Goal: Information Seeking & Learning: Learn about a topic

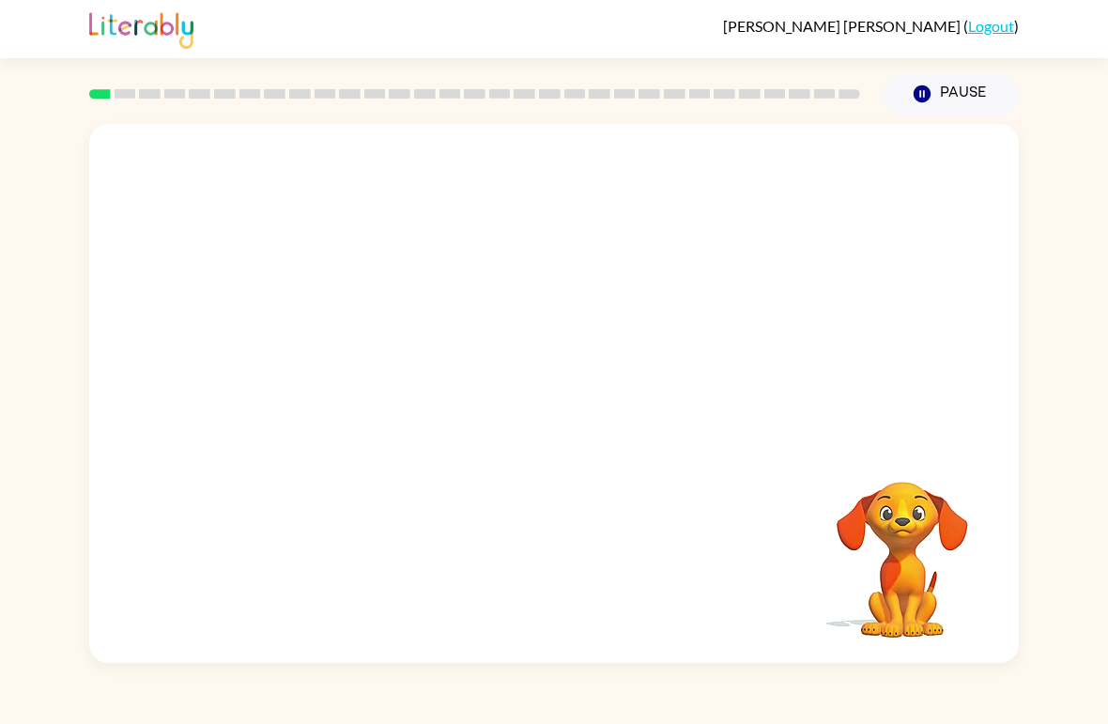
click at [553, 411] on div "Your browser must support playing .mp4 files to use Literably. Please try using…" at bounding box center [553, 393] width 929 height 539
click at [514, 455] on div "Your browser must support playing .mp4 files to use Literably. Please try using…" at bounding box center [553, 393] width 929 height 539
click at [559, 399] on icon "button" at bounding box center [554, 403] width 22 height 22
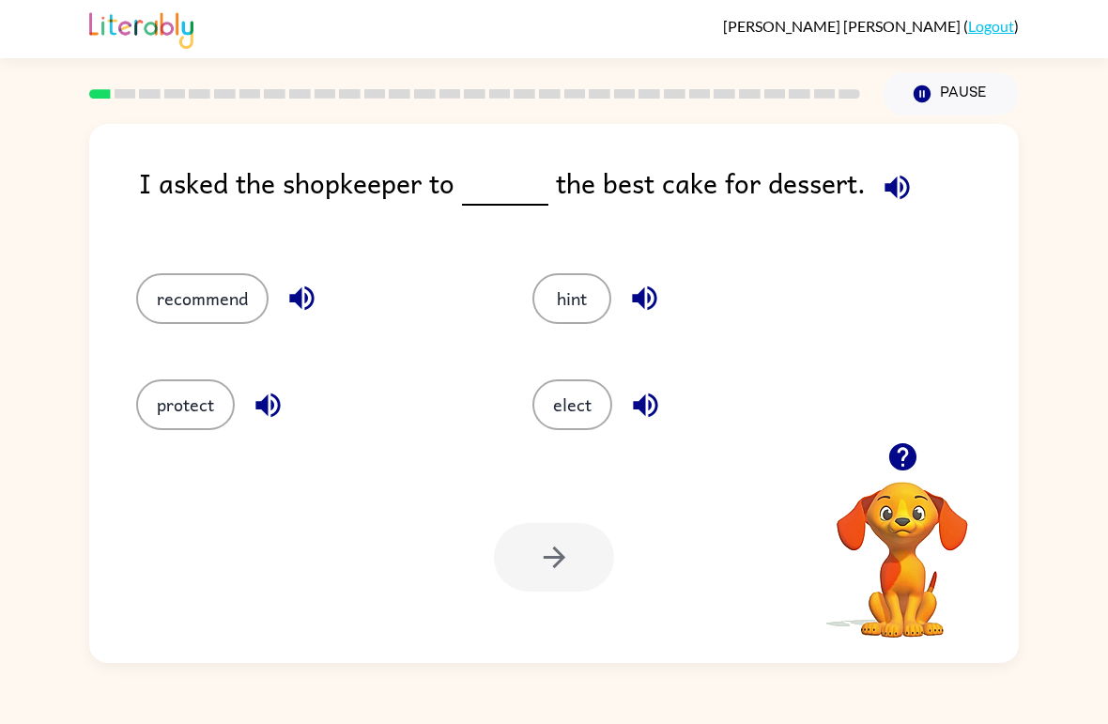
click at [203, 284] on button "recommend" at bounding box center [202, 298] width 132 height 51
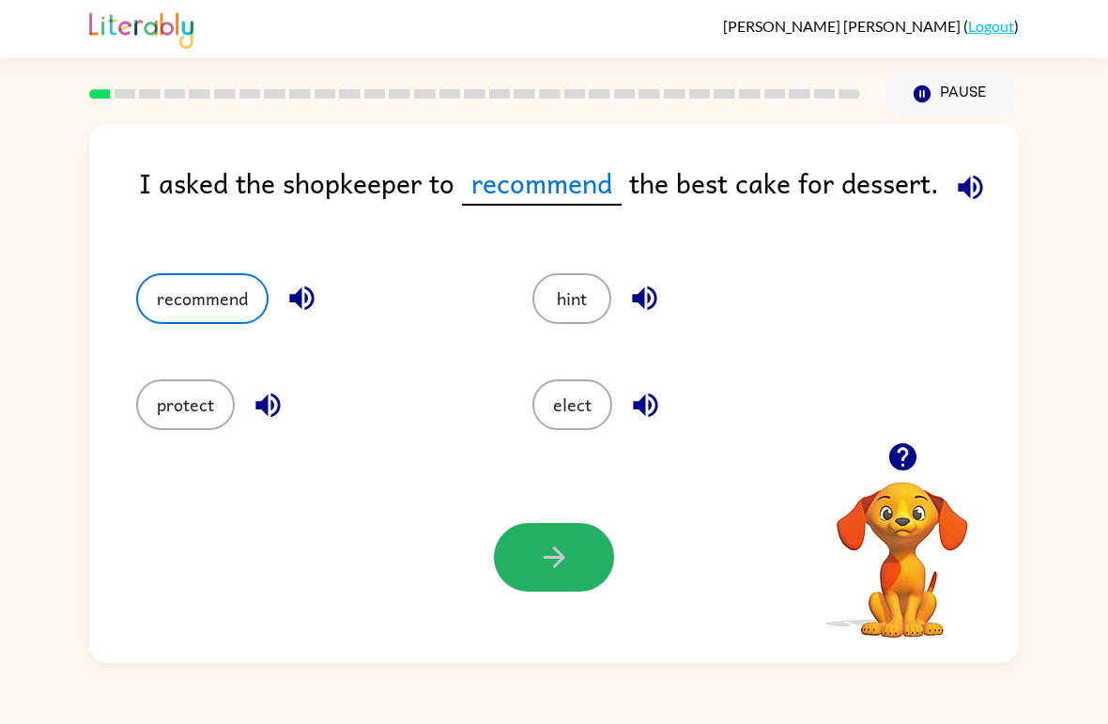
click at [549, 551] on icon "button" at bounding box center [554, 557] width 33 height 33
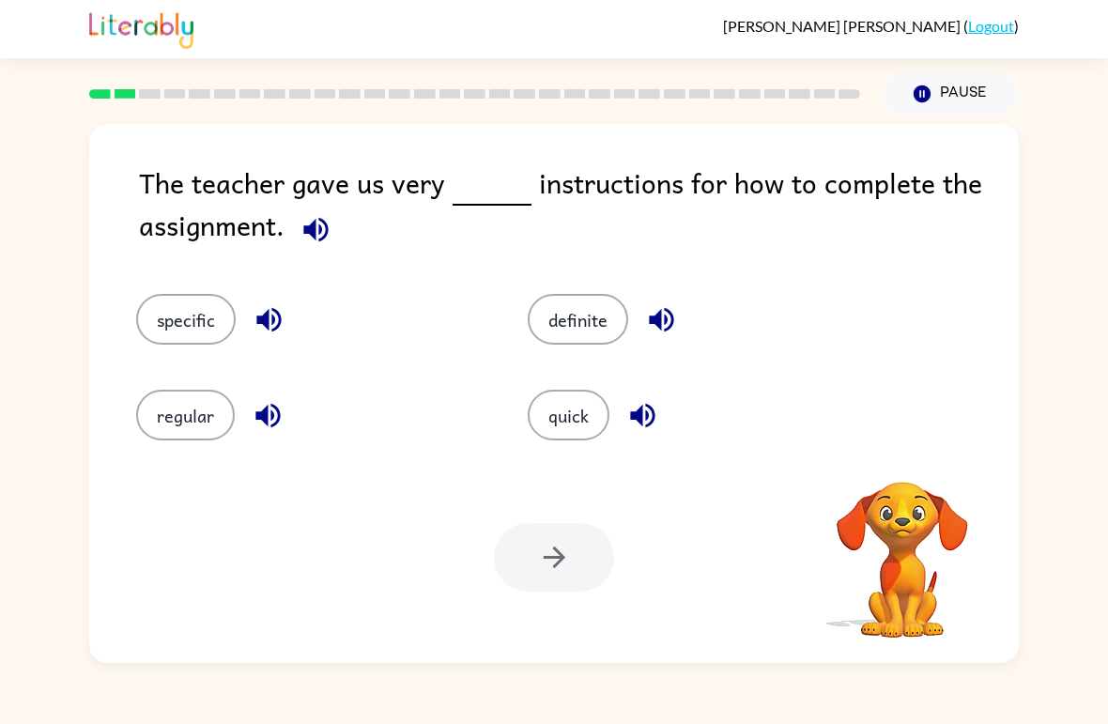
click at [316, 244] on icon "button" at bounding box center [315, 229] width 33 height 33
click at [181, 305] on button "specific" at bounding box center [186, 319] width 100 height 51
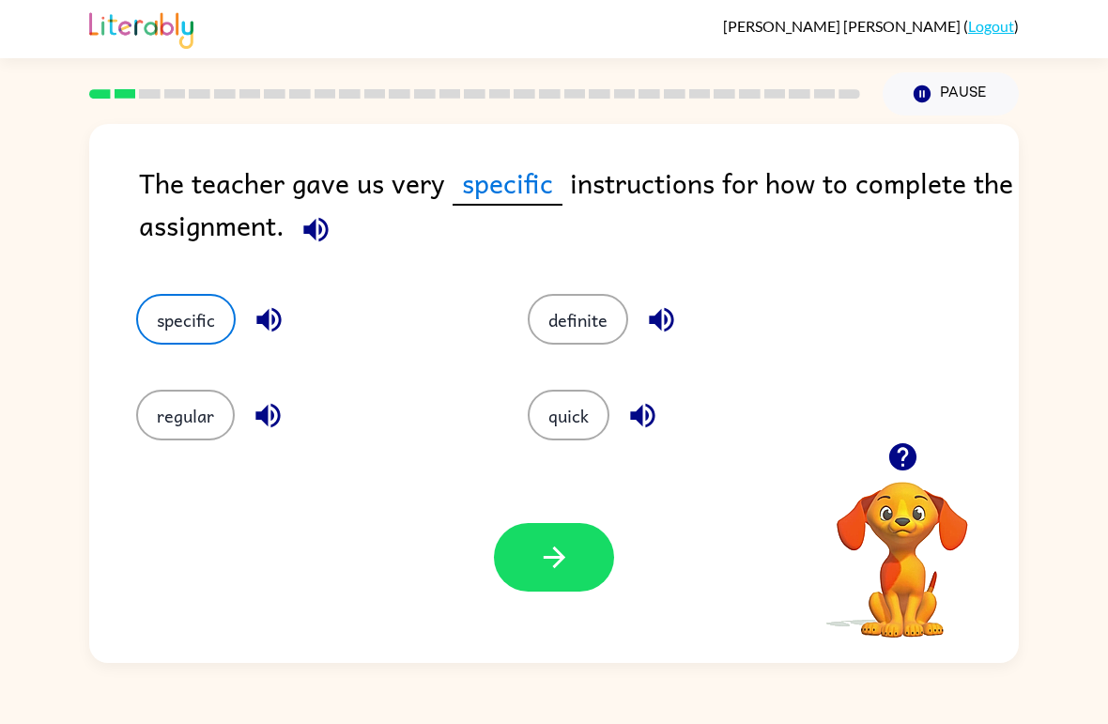
click at [542, 532] on button "button" at bounding box center [554, 557] width 120 height 69
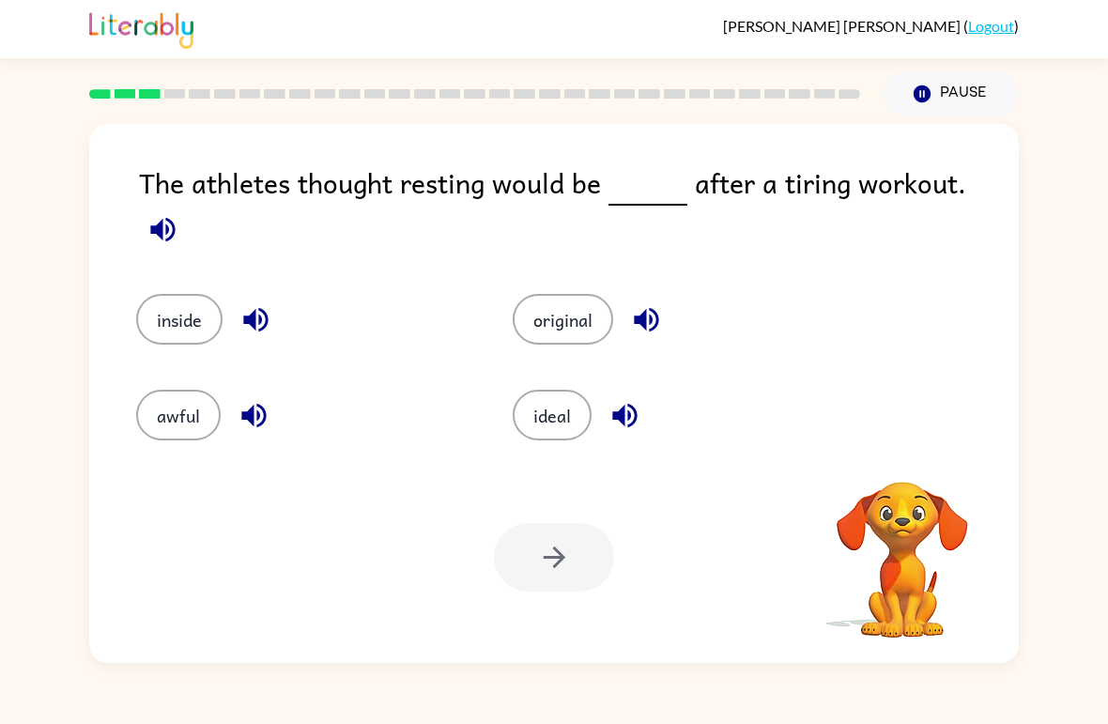
click at [187, 206] on button "button" at bounding box center [163, 230] width 48 height 48
click at [1020, 166] on div "The athletes thought resting would be after a tiring workout. inside original a…" at bounding box center [554, 388] width 1108 height 547
click at [187, 206] on button "button" at bounding box center [163, 230] width 48 height 48
click at [187, 204] on span at bounding box center [163, 225] width 48 height 42
click at [179, 213] on icon "button" at bounding box center [162, 229] width 33 height 33
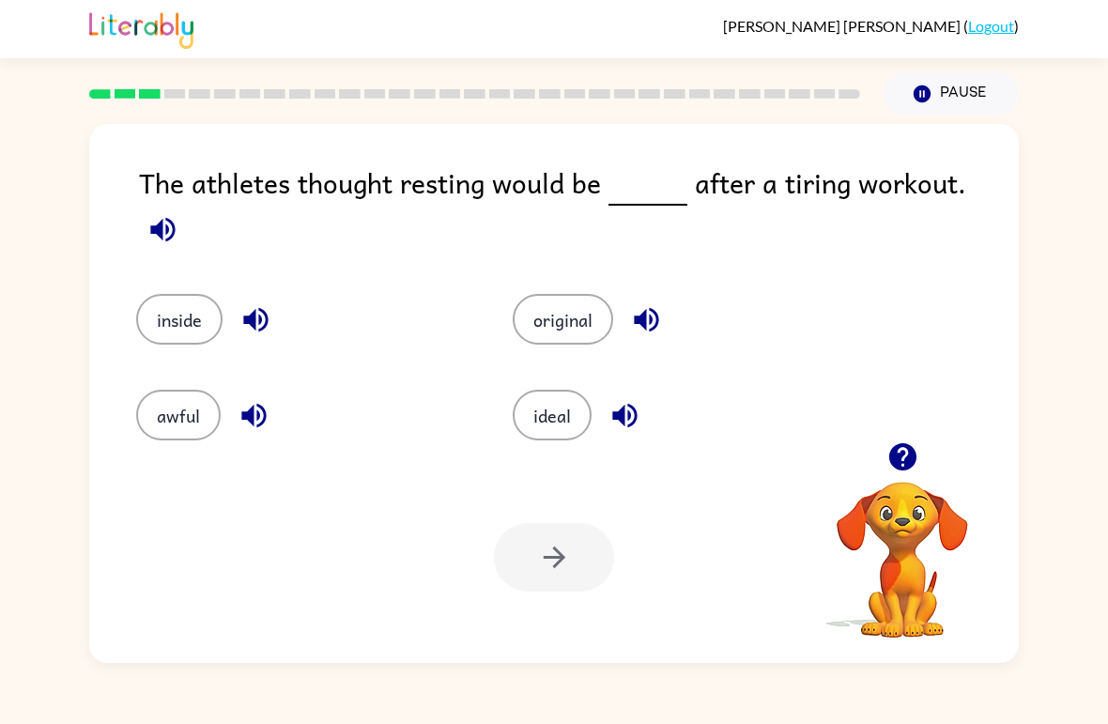
click at [576, 299] on button "original" at bounding box center [563, 319] width 100 height 51
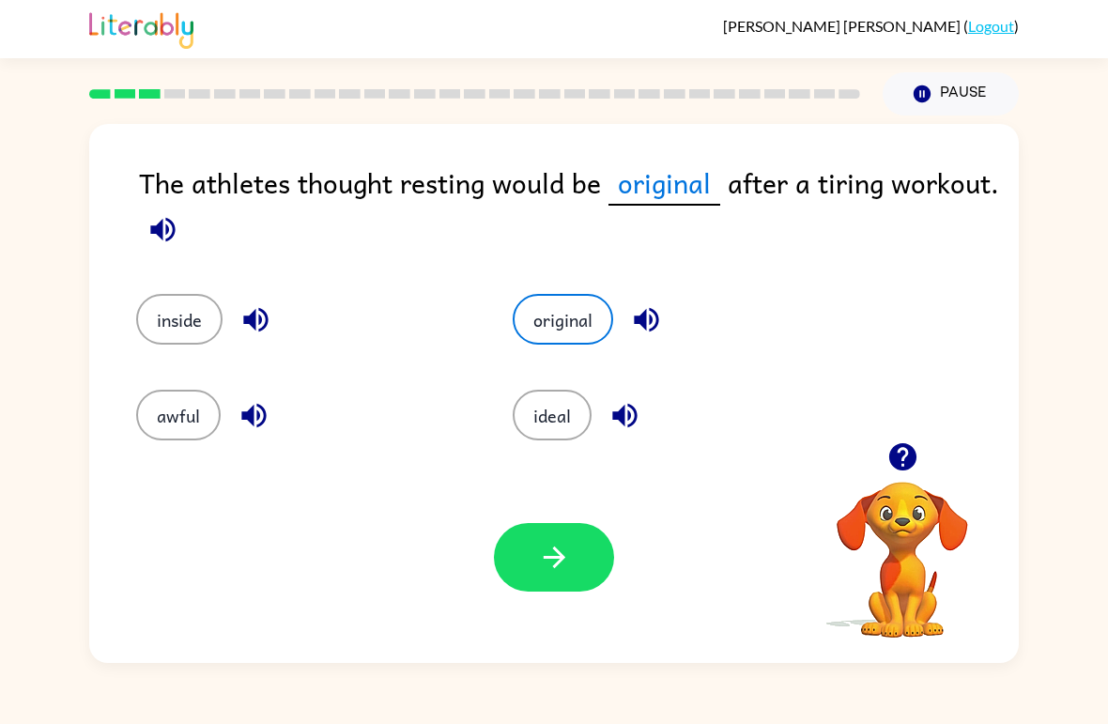
click at [181, 226] on button "button" at bounding box center [163, 230] width 48 height 48
click at [179, 303] on button "inside" at bounding box center [179, 319] width 86 height 51
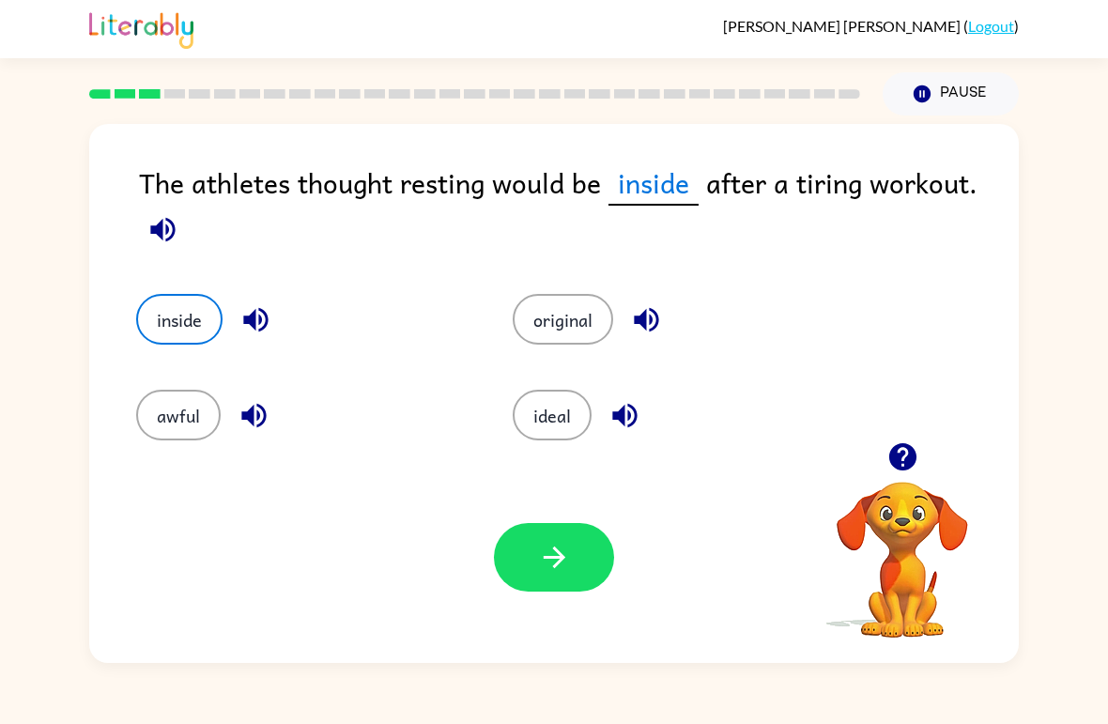
click at [559, 574] on icon "button" at bounding box center [554, 557] width 33 height 33
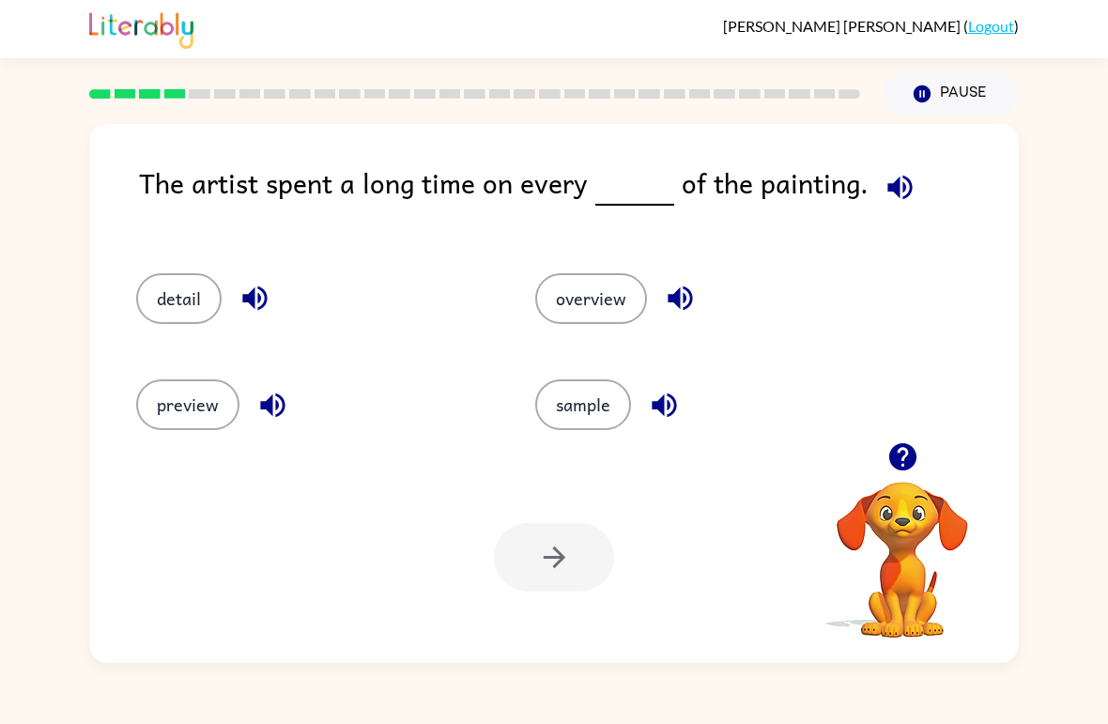
click at [181, 289] on button "detail" at bounding box center [178, 298] width 85 height 51
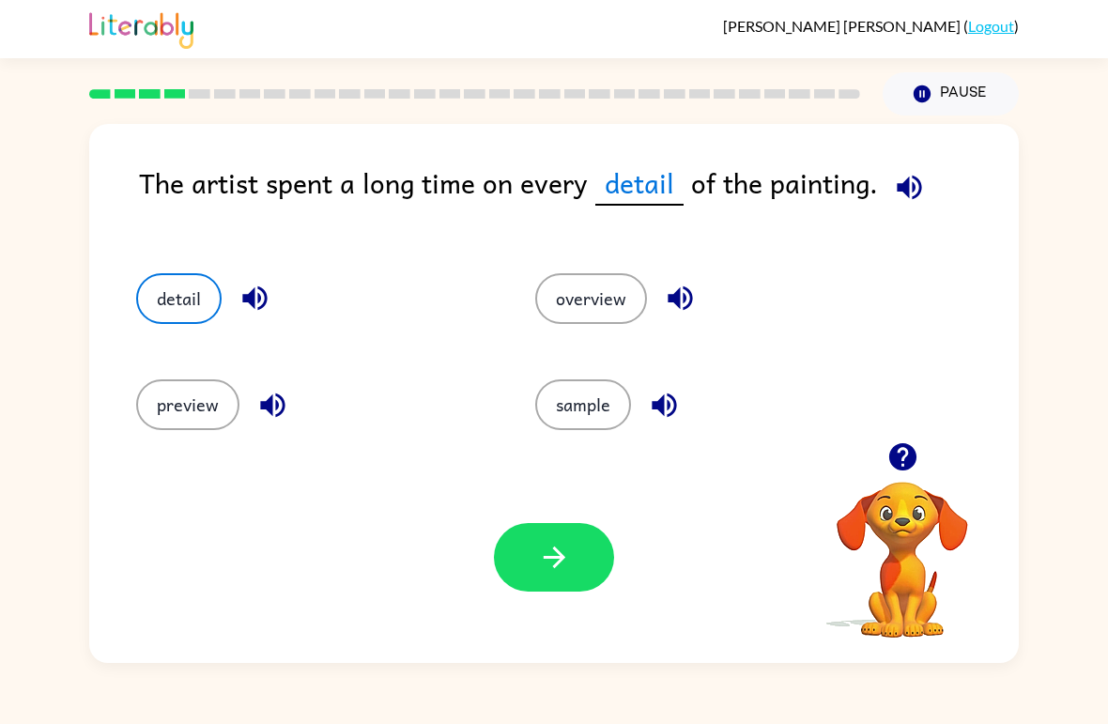
click at [563, 376] on div "sample" at bounding box center [698, 397] width 399 height 106
click at [538, 404] on button "sample" at bounding box center [583, 404] width 96 height 51
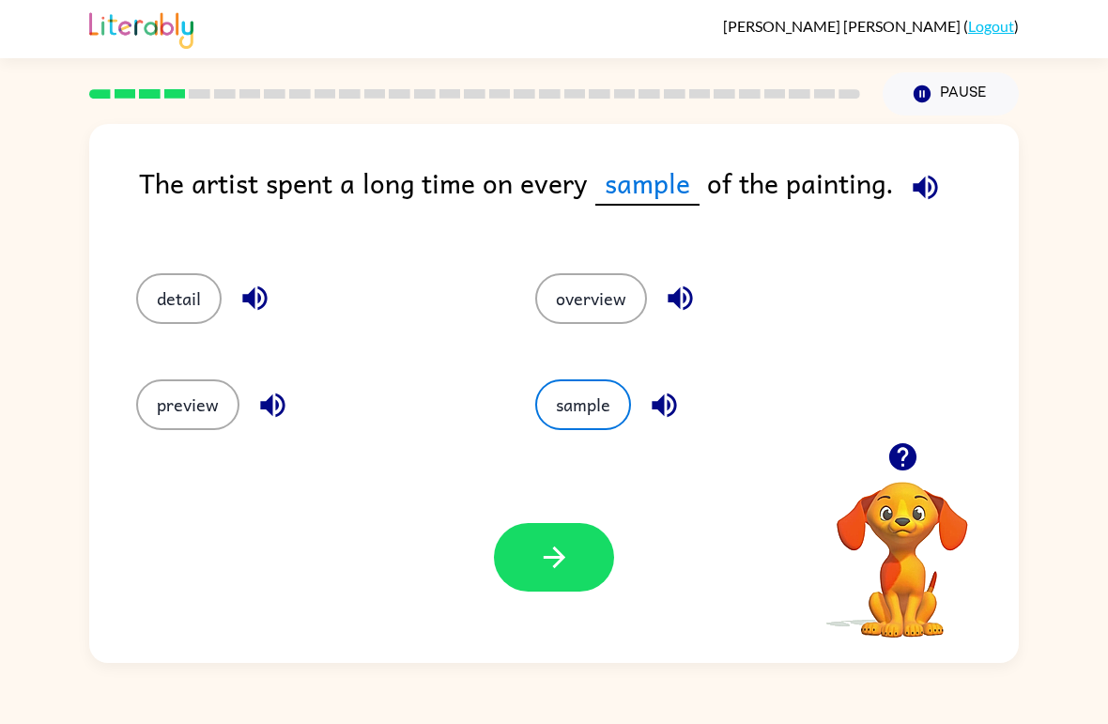
click at [925, 229] on div "The artist spent a long time on every sample of the painting." at bounding box center [579, 198] width 880 height 74
click at [924, 187] on icon "button" at bounding box center [925, 187] width 24 height 24
click at [185, 293] on button "detail" at bounding box center [178, 298] width 85 height 51
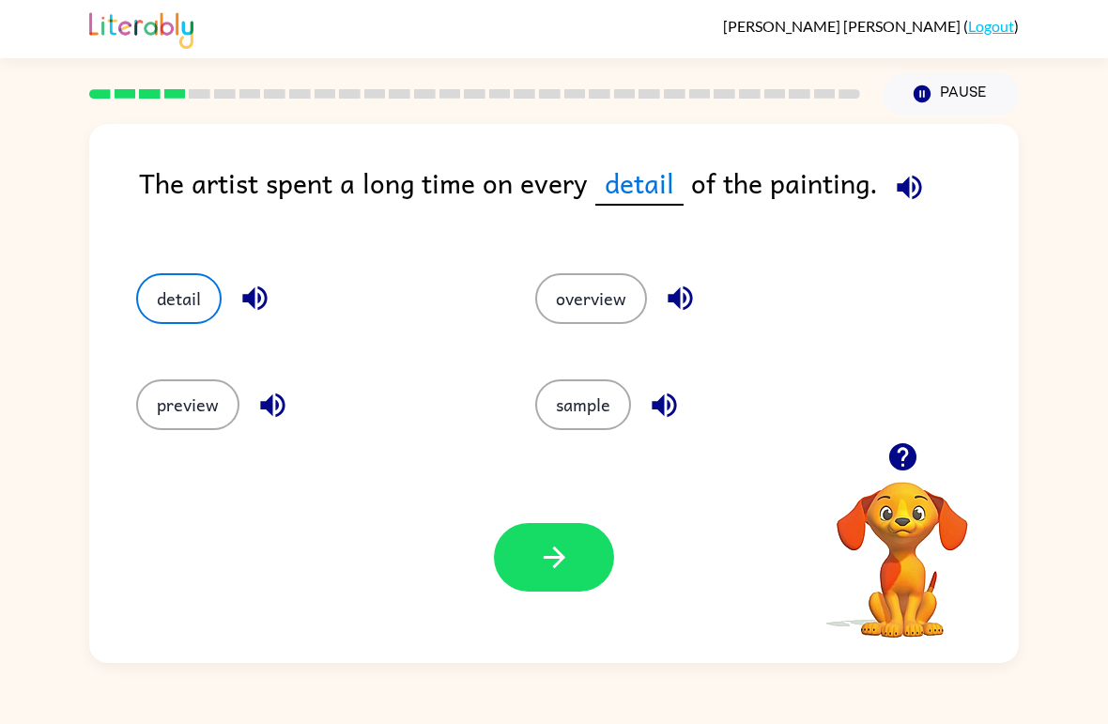
click at [594, 541] on button "button" at bounding box center [554, 557] width 120 height 69
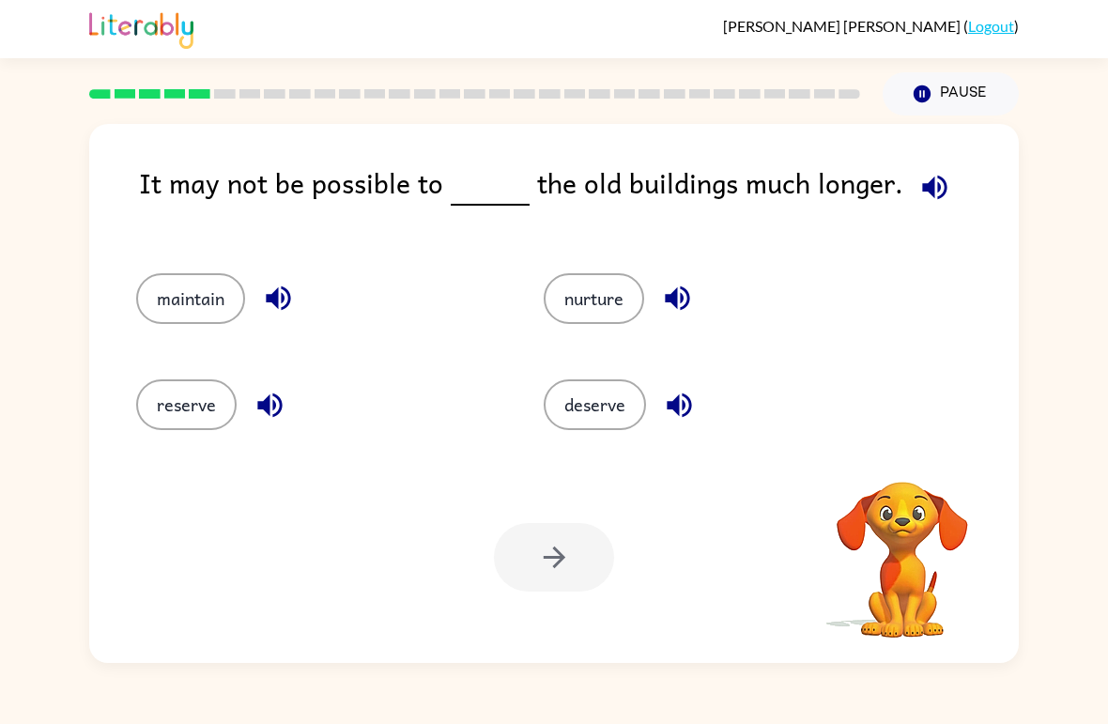
click at [903, 198] on span at bounding box center [930, 182] width 55 height 42
click at [925, 191] on icon "button" at bounding box center [934, 187] width 24 height 24
click at [157, 289] on button "maintain" at bounding box center [190, 298] width 109 height 51
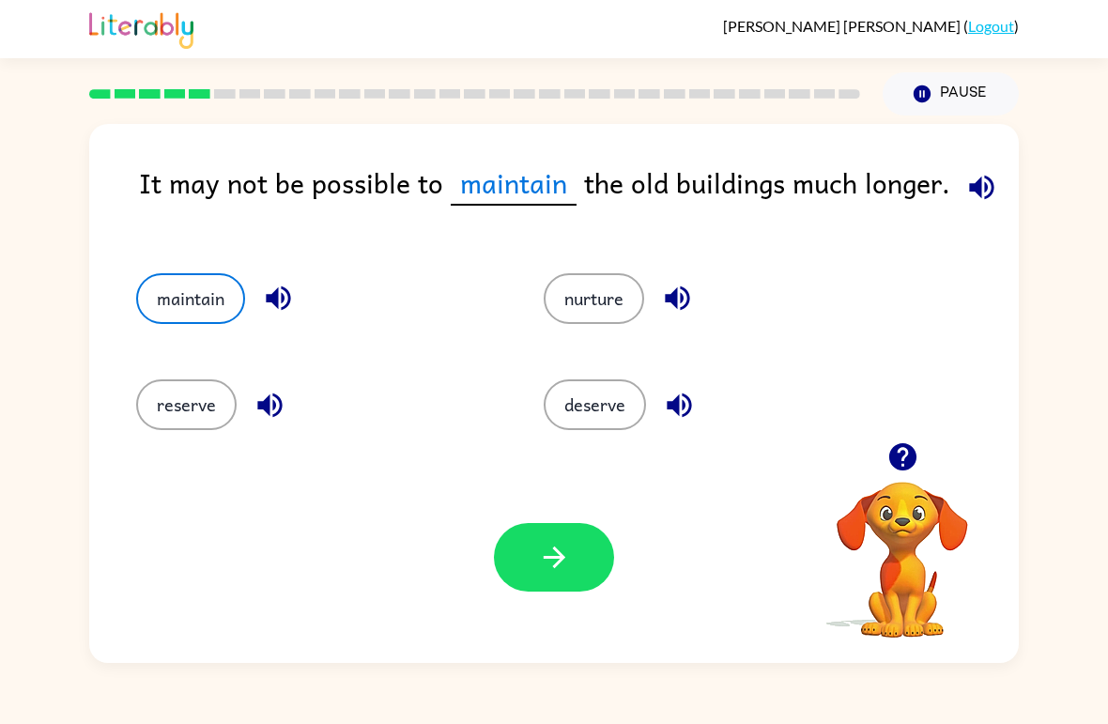
click at [553, 547] on icon "button" at bounding box center [554, 557] width 33 height 33
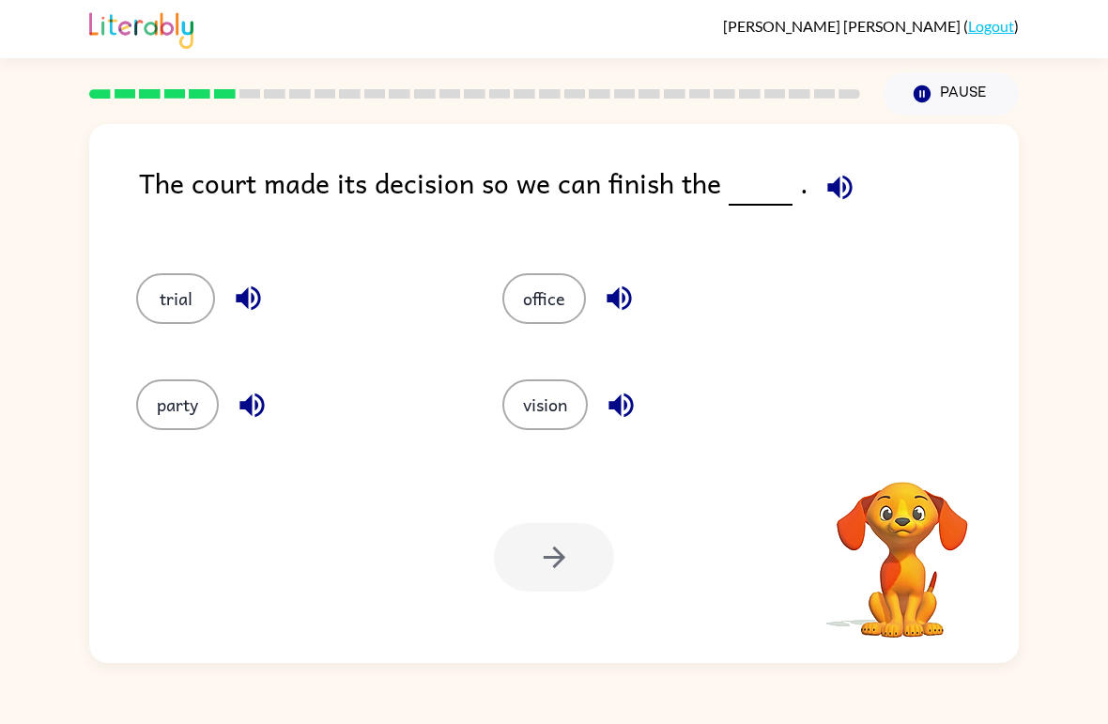
click at [846, 180] on icon "button" at bounding box center [839, 187] width 33 height 33
click at [855, 168] on span at bounding box center [835, 182] width 55 height 42
click at [816, 187] on button "button" at bounding box center [840, 187] width 48 height 48
click at [890, 442] on icon "button" at bounding box center [902, 456] width 33 height 33
click at [848, 170] on button "button" at bounding box center [840, 187] width 48 height 48
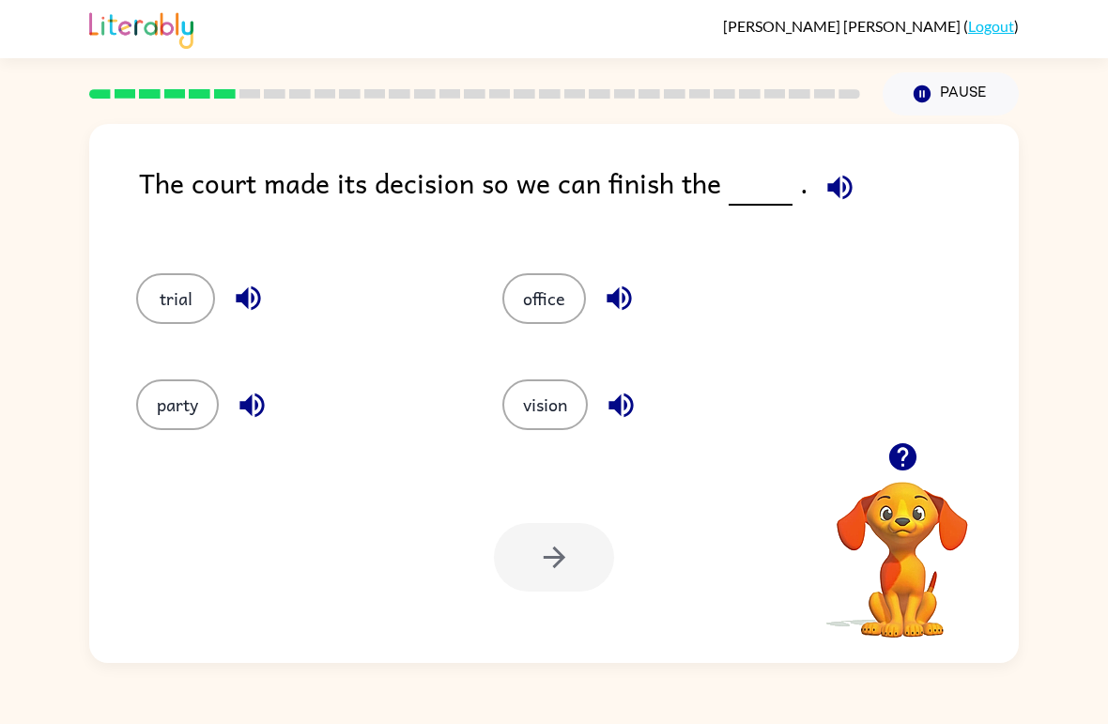
click at [174, 276] on button "trial" at bounding box center [175, 298] width 79 height 51
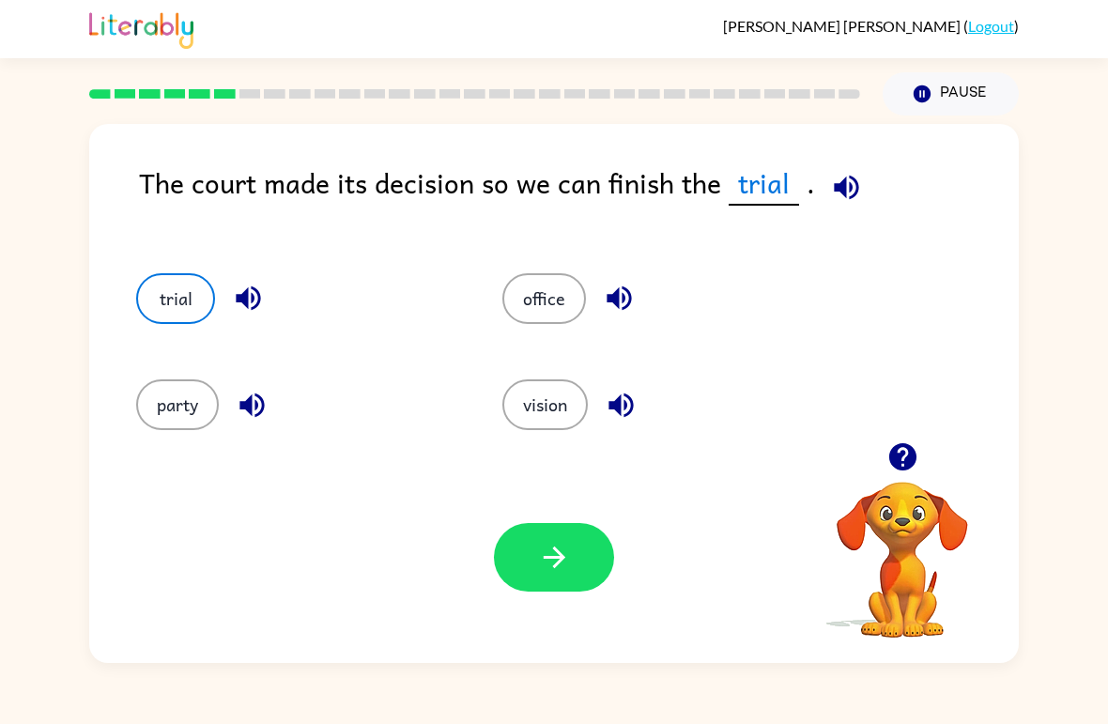
click at [531, 541] on button "button" at bounding box center [554, 557] width 120 height 69
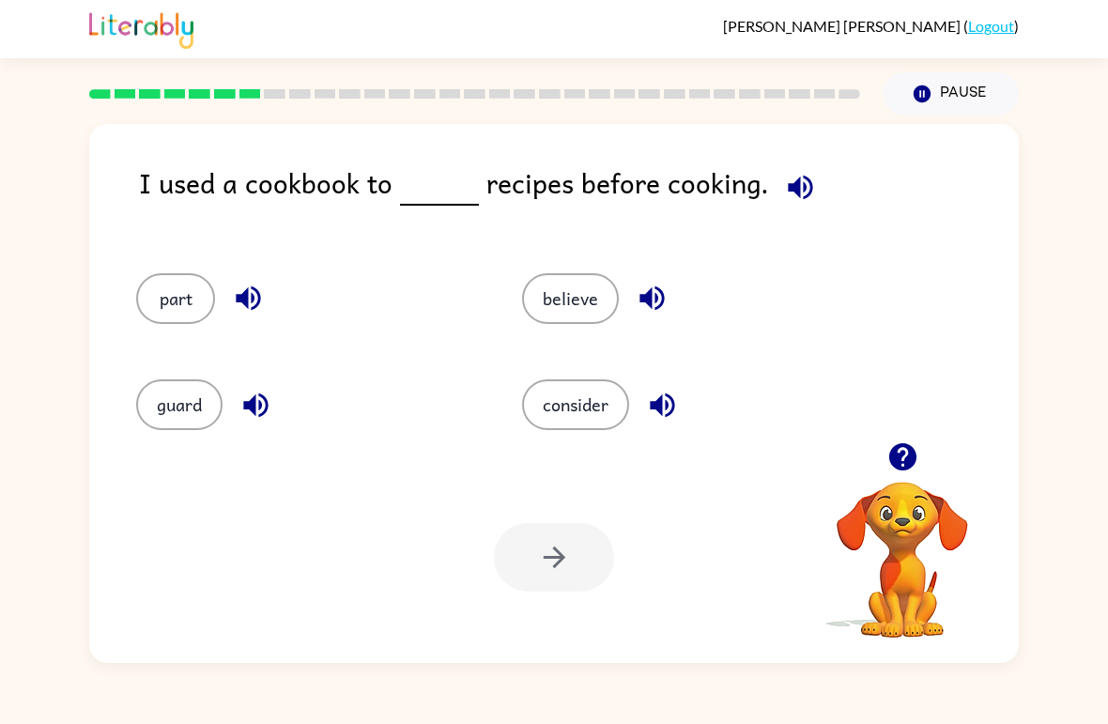
click at [786, 204] on icon "button" at bounding box center [800, 187] width 33 height 33
click at [571, 398] on button "consider" at bounding box center [575, 404] width 107 height 51
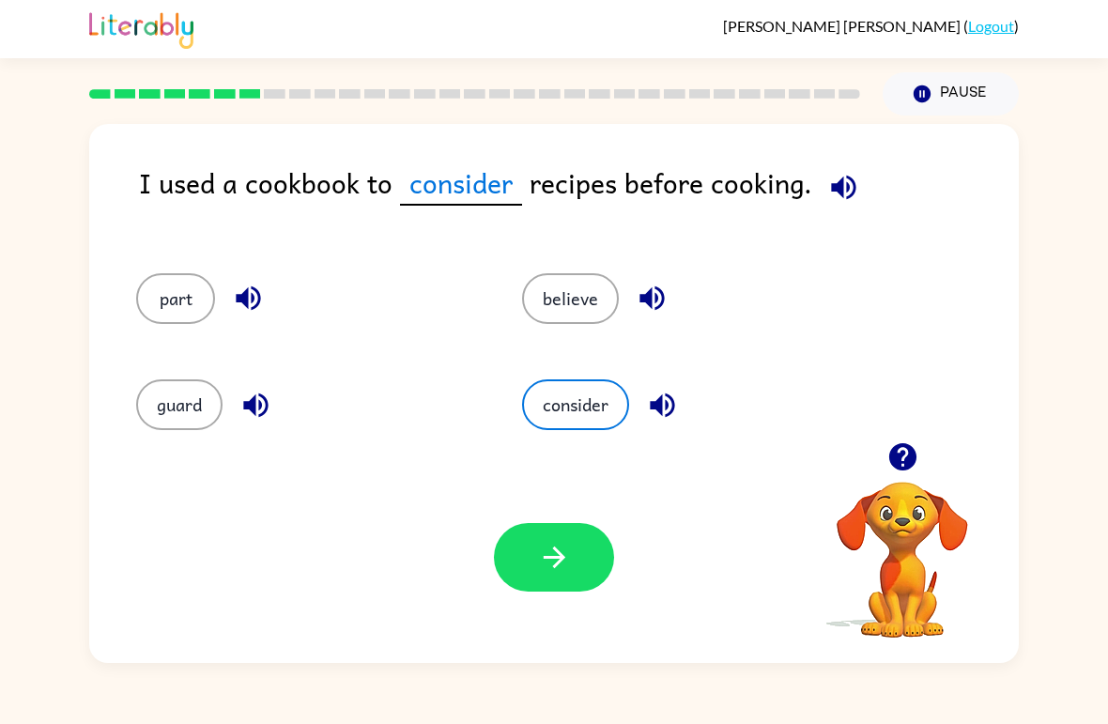
click at [883, 468] on button "button" at bounding box center [903, 457] width 48 height 48
click at [565, 561] on icon "button" at bounding box center [554, 557] width 33 height 33
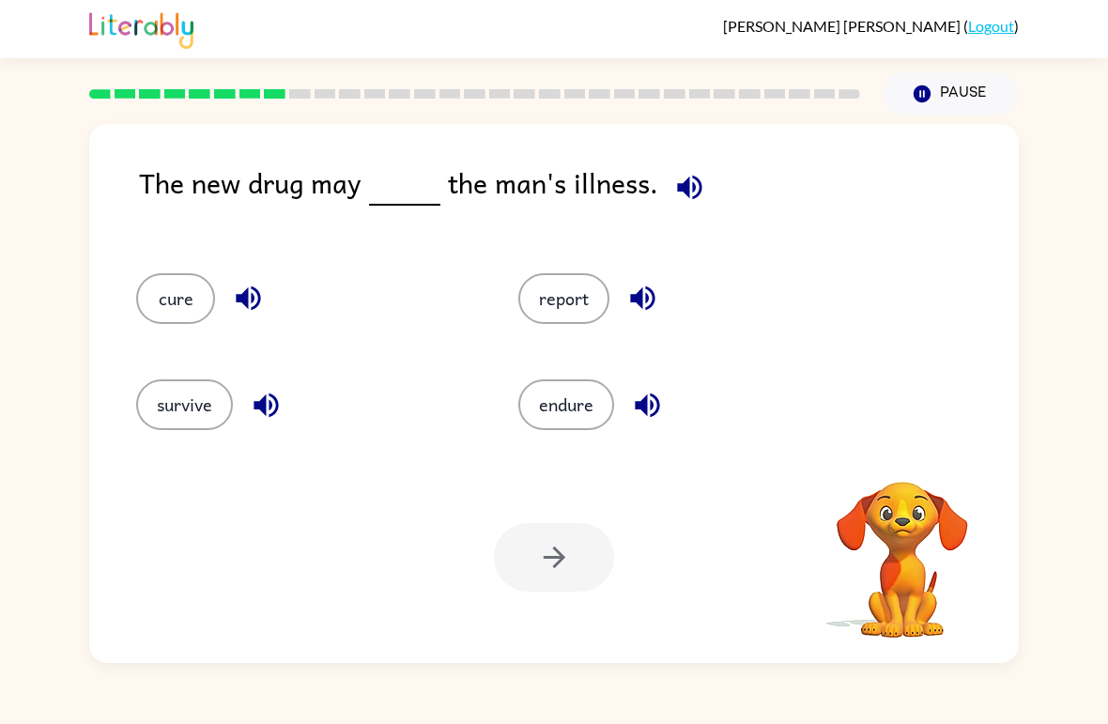
click at [901, 458] on video "Your browser must support playing .mp4 files to use Literably. Please try using…" at bounding box center [902, 547] width 188 height 188
click at [692, 192] on icon "button" at bounding box center [689, 187] width 33 height 33
click at [583, 318] on button "report" at bounding box center [563, 298] width 91 height 51
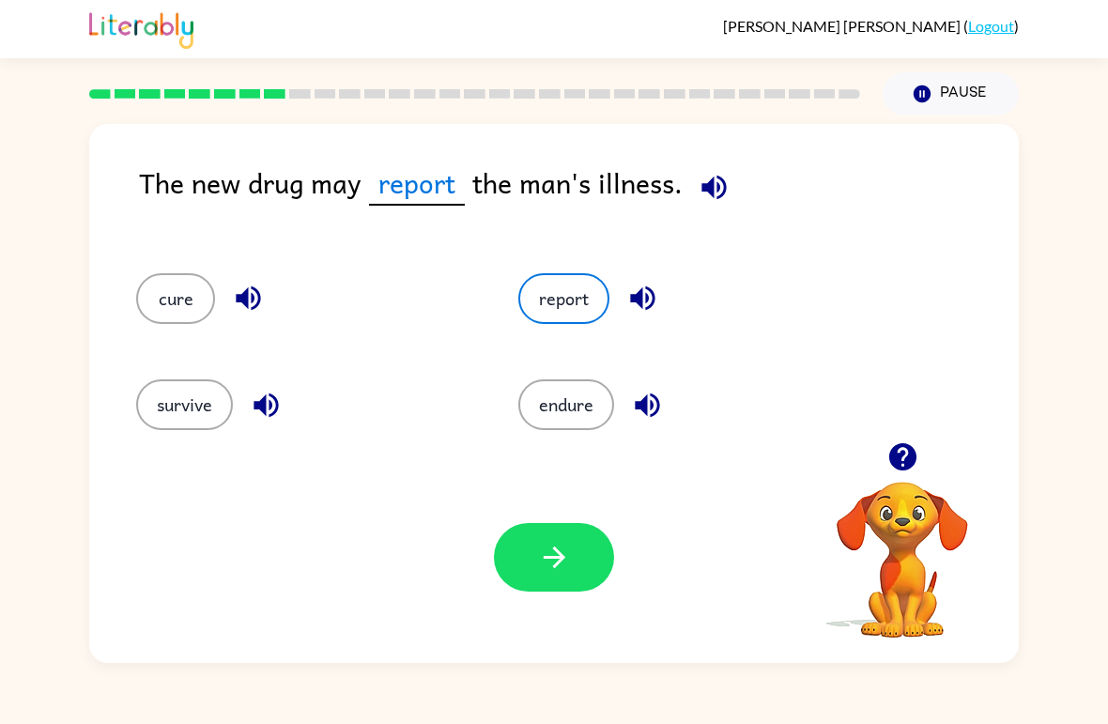
click at [576, 380] on button "endure" at bounding box center [566, 404] width 96 height 51
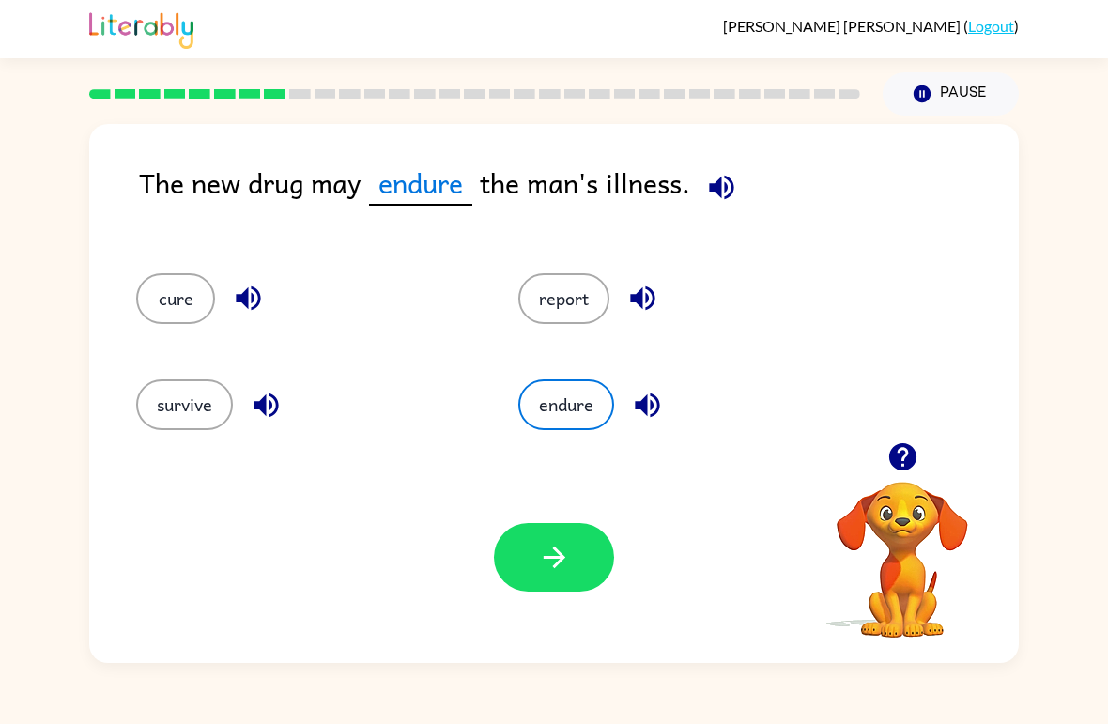
click at [545, 547] on icon "button" at bounding box center [554, 557] width 33 height 33
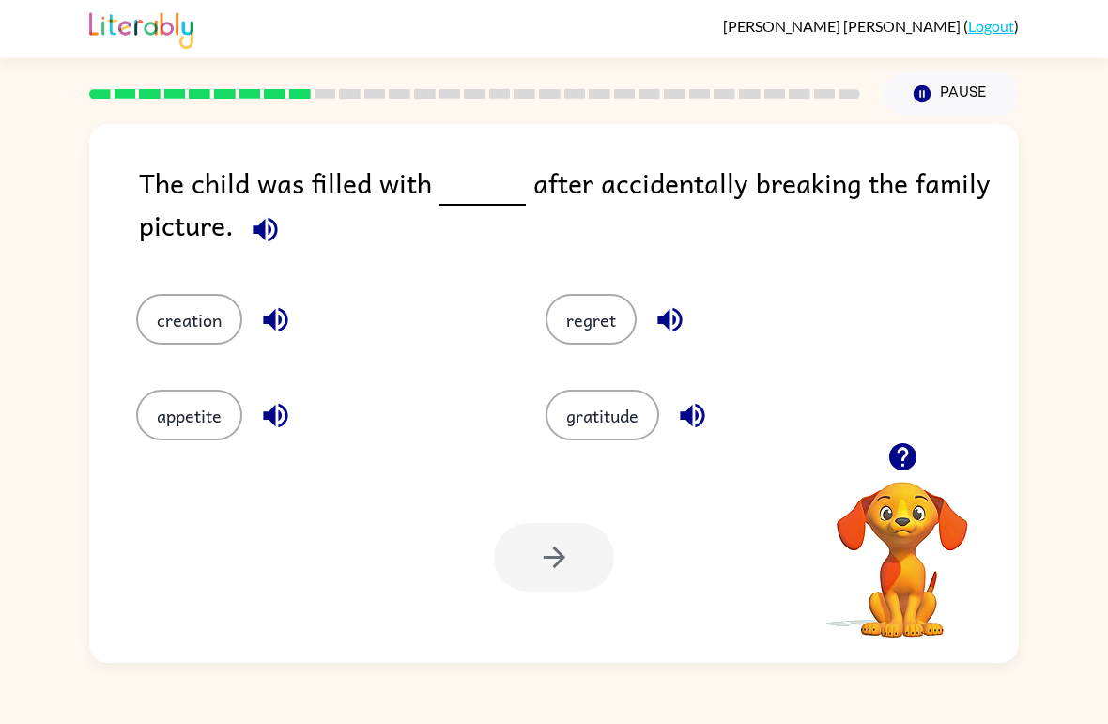
click at [284, 218] on button "button" at bounding box center [265, 230] width 48 height 48
click at [917, 465] on icon "button" at bounding box center [902, 456] width 33 height 33
click at [278, 238] on icon "button" at bounding box center [265, 229] width 33 height 33
click at [729, 401] on div "gratitude" at bounding box center [728, 415] width 366 height 51
click at [704, 426] on icon "button" at bounding box center [692, 415] width 33 height 33
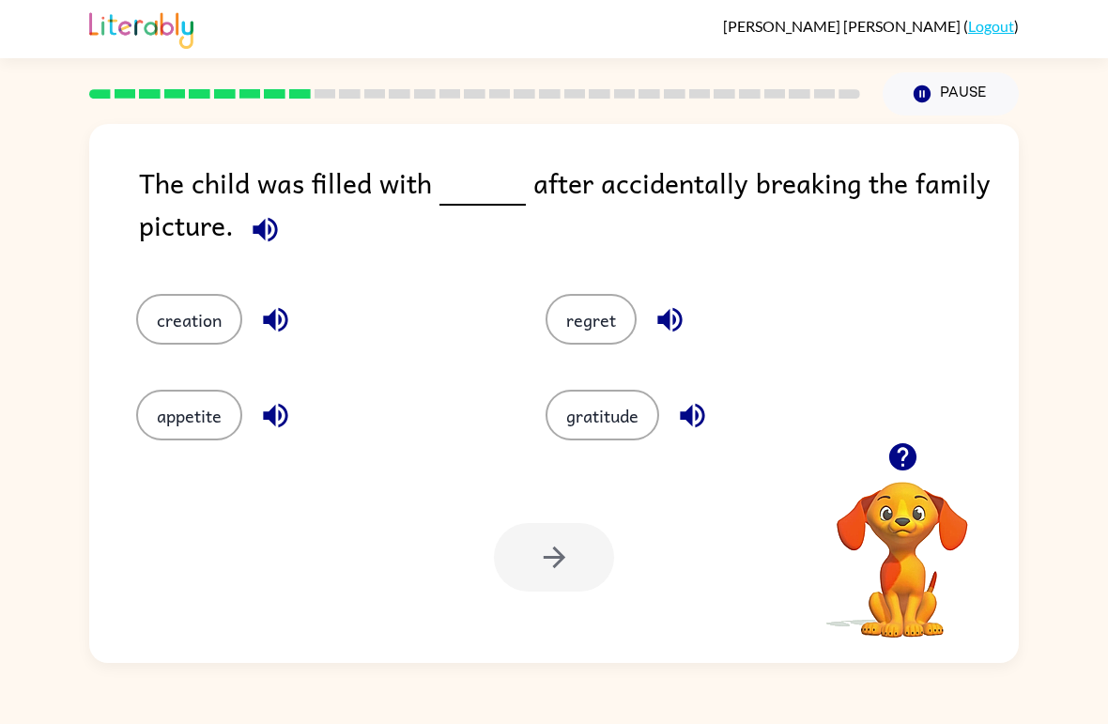
click at [671, 315] on icon "button" at bounding box center [669, 319] width 33 height 33
click at [288, 332] on icon "button" at bounding box center [275, 319] width 33 height 33
click at [277, 422] on icon "button" at bounding box center [275, 415] width 33 height 33
click at [217, 404] on button "appetite" at bounding box center [189, 415] width 106 height 51
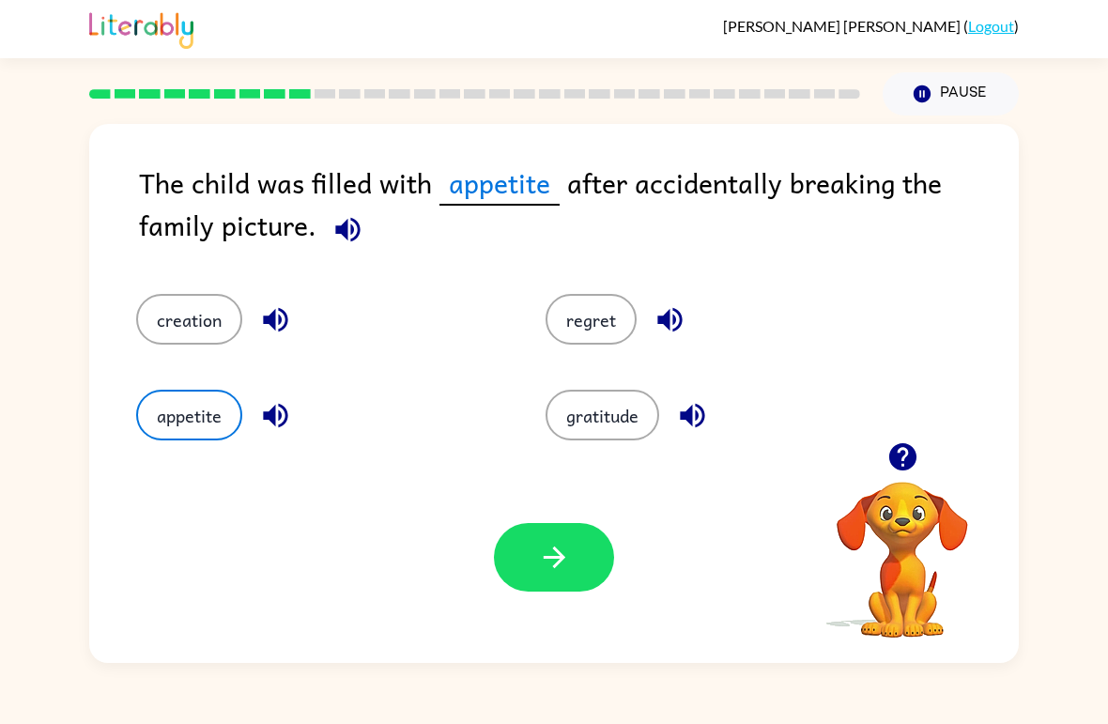
click at [604, 335] on button "regret" at bounding box center [590, 319] width 91 height 51
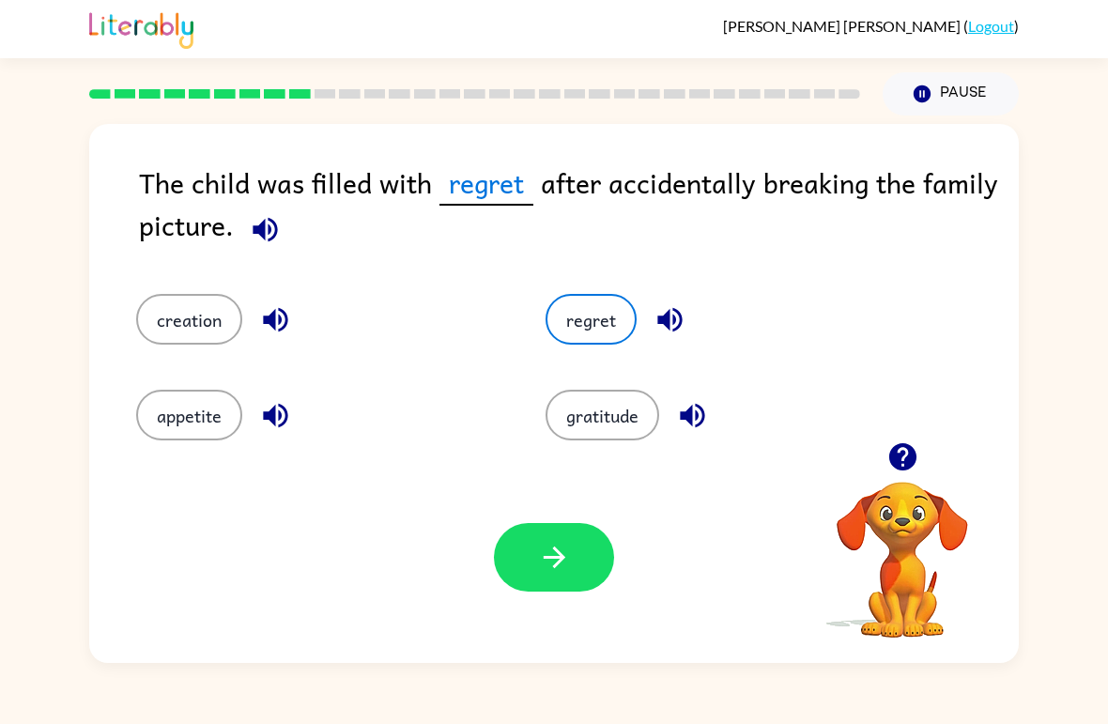
click at [536, 542] on button "button" at bounding box center [554, 557] width 120 height 69
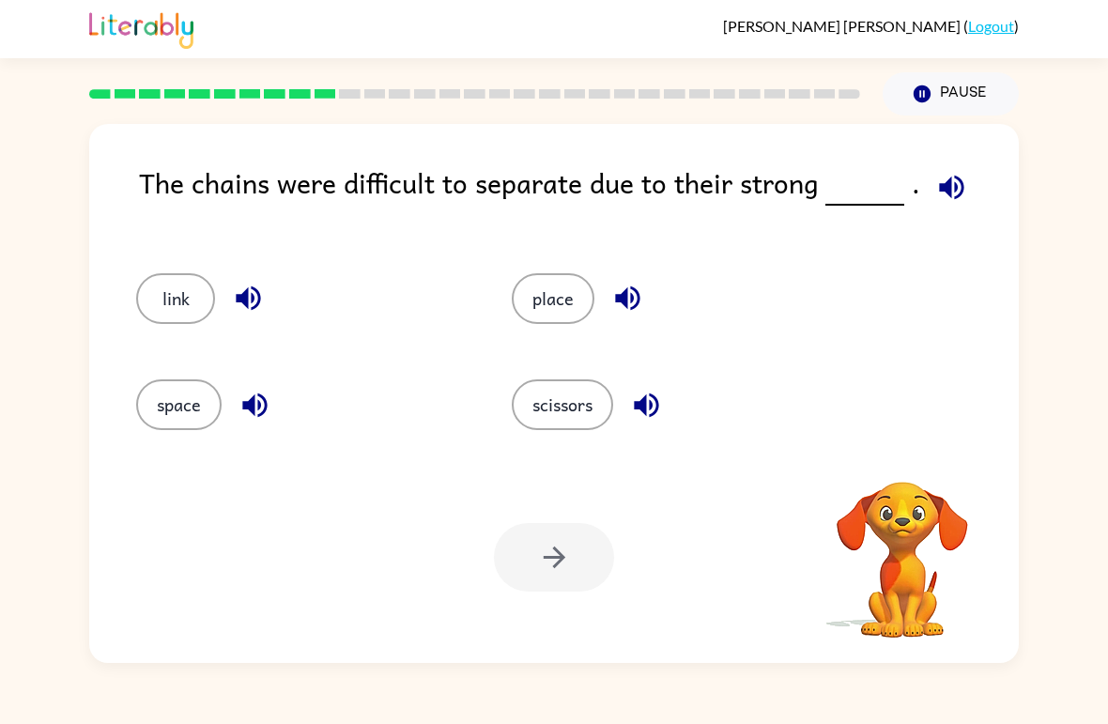
click at [1099, 545] on div "The chains were difficult to separate due to their strong . link place space sc…" at bounding box center [554, 388] width 1108 height 547
click at [1103, 456] on div "The chains were difficult to separate due to their strong . link place space sc…" at bounding box center [554, 388] width 1108 height 547
click at [898, 531] on video "Your browser must support playing .mp4 files to use Literably. Please try using…" at bounding box center [902, 547] width 188 height 188
click at [897, 530] on video "Your browser must support playing .mp4 files to use Literably. Please try using…" at bounding box center [902, 547] width 188 height 188
click at [1100, 346] on div "The chains were difficult to separate due to their strong . link place space sc…" at bounding box center [554, 388] width 1108 height 547
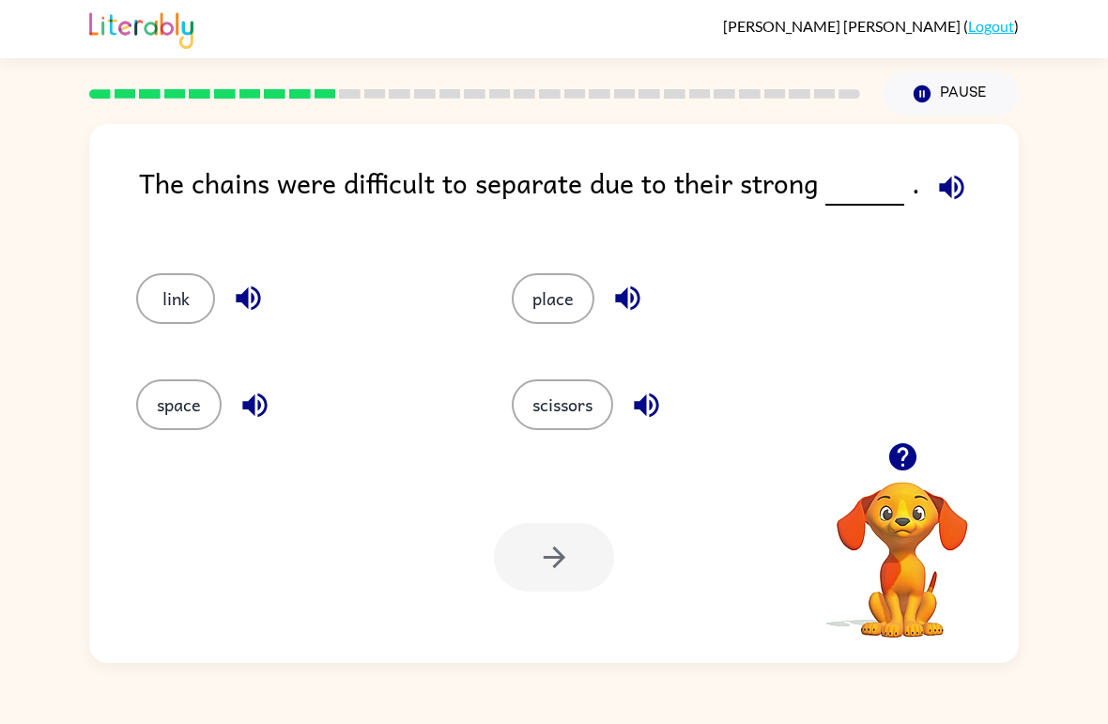
click at [928, 198] on button "button" at bounding box center [952, 187] width 48 height 48
click at [1066, 511] on div "The chains were difficult to separate due to their strong . link place space sc…" at bounding box center [554, 388] width 1108 height 547
click at [941, 184] on icon "button" at bounding box center [951, 187] width 24 height 24
click at [887, 196] on span at bounding box center [891, 182] width 8 height 42
click at [902, 444] on icon "button" at bounding box center [901, 456] width 27 height 27
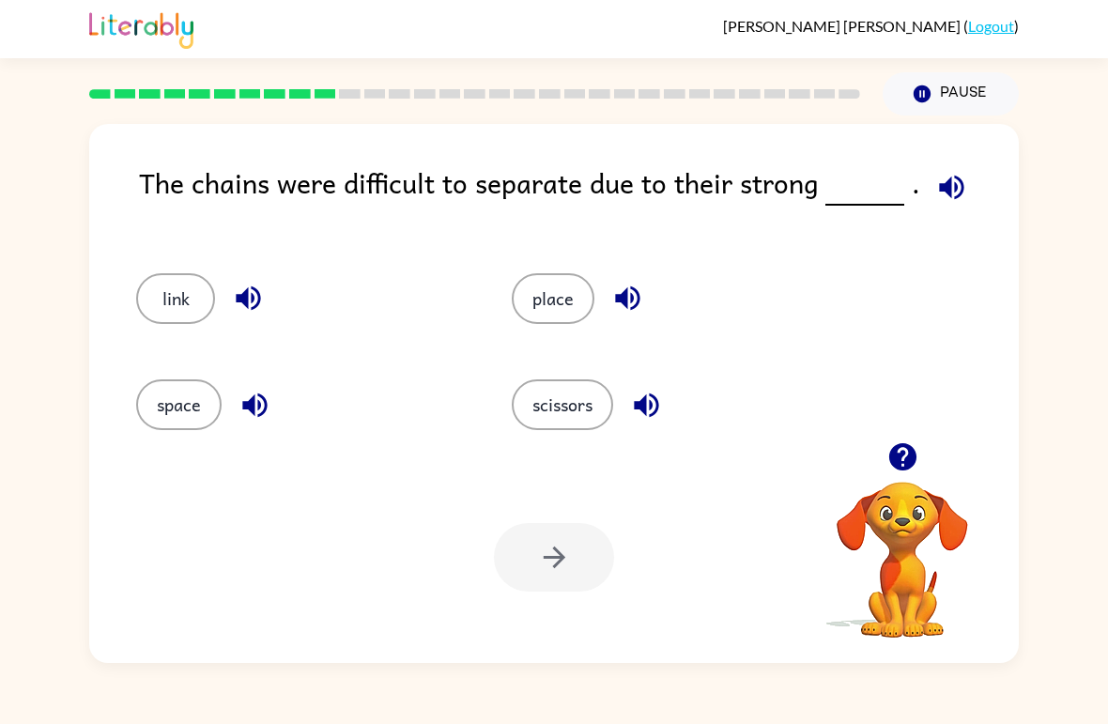
click at [954, 184] on icon "button" at bounding box center [951, 187] width 24 height 24
click at [188, 404] on button "space" at bounding box center [178, 404] width 85 height 51
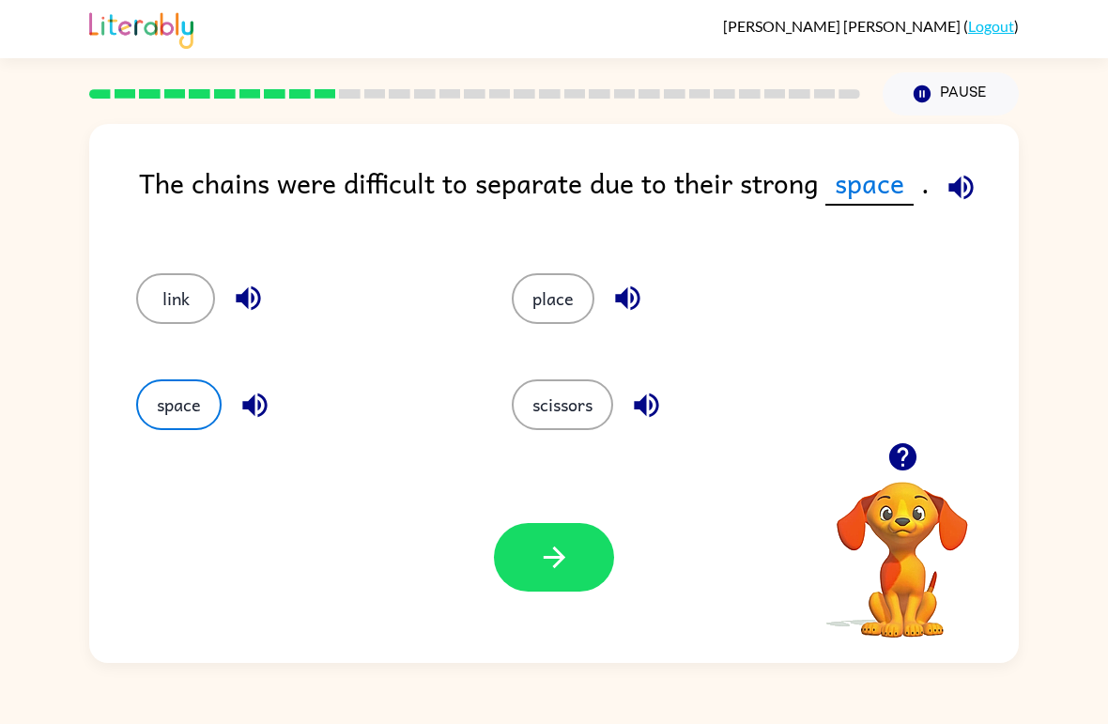
click at [560, 549] on icon "button" at bounding box center [554, 557] width 33 height 33
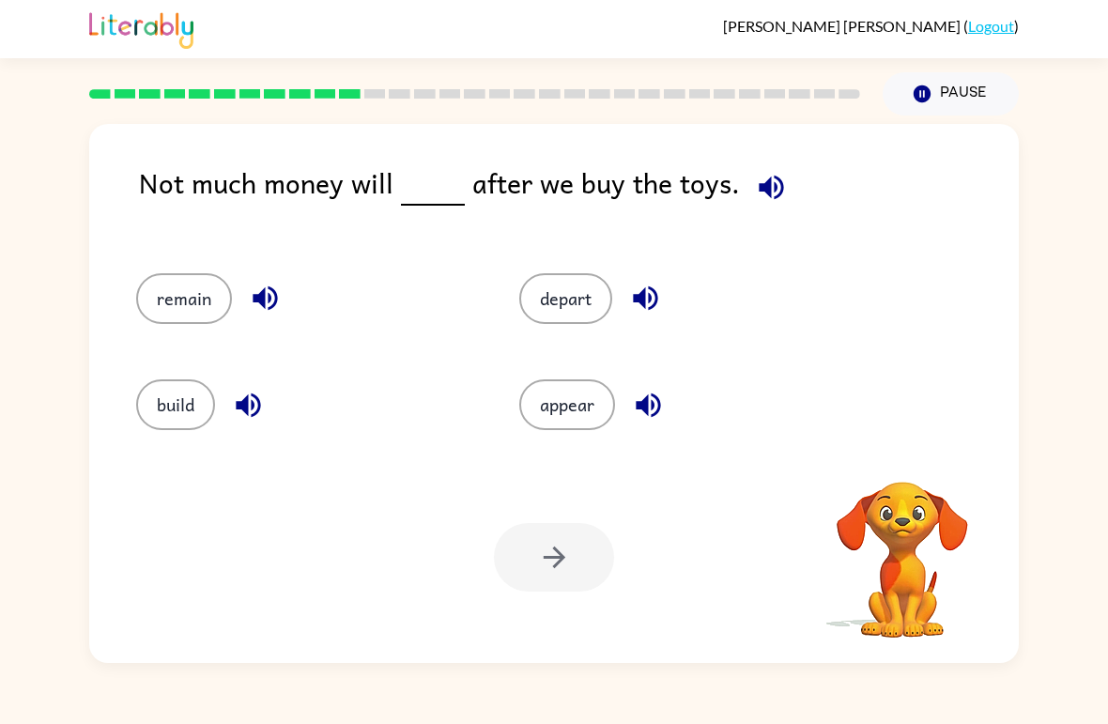
click at [765, 203] on icon "button" at bounding box center [771, 187] width 33 height 33
click at [163, 399] on button "build" at bounding box center [175, 404] width 79 height 51
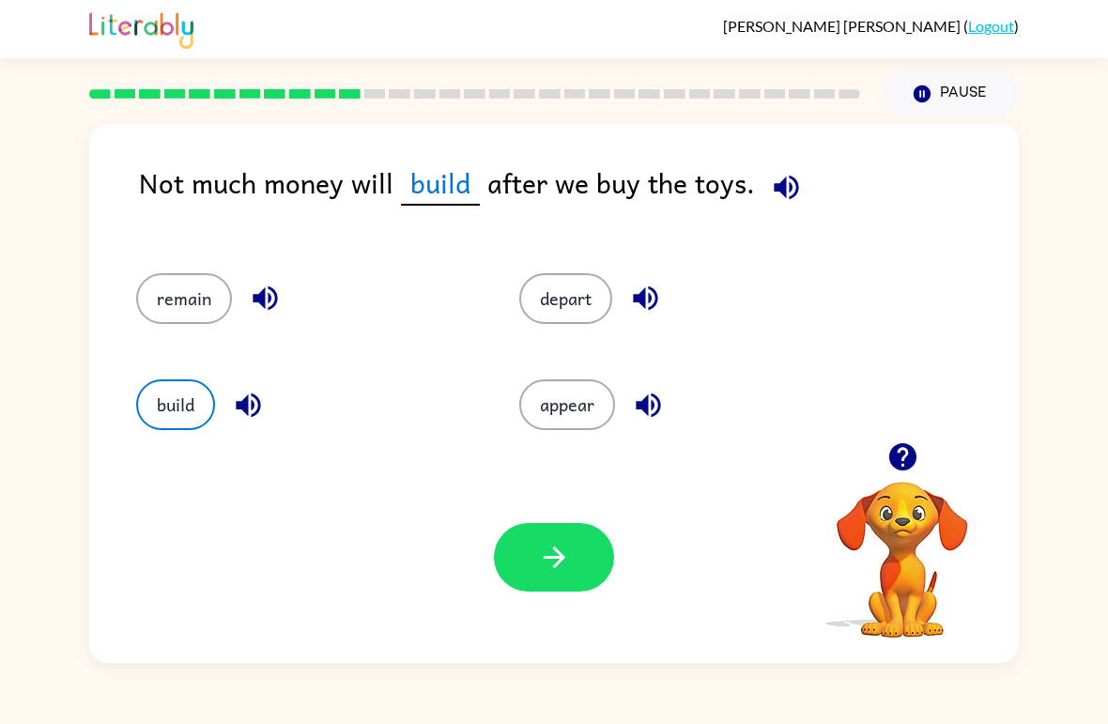
click at [534, 547] on button "button" at bounding box center [554, 557] width 120 height 69
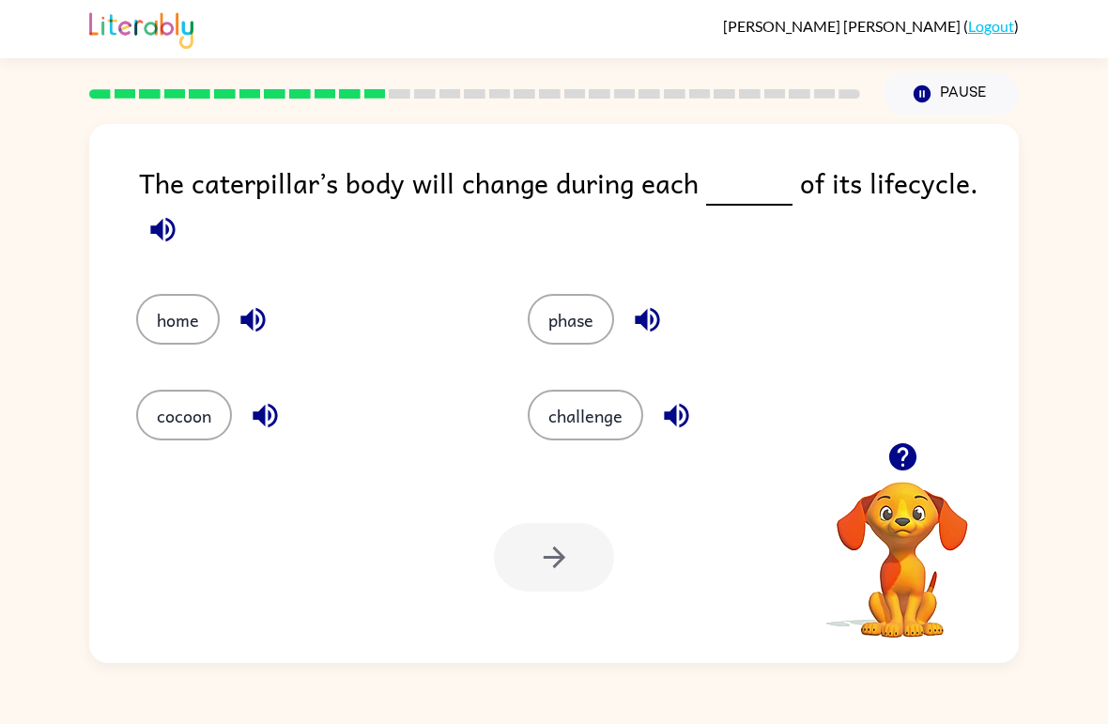
click at [158, 223] on icon "button" at bounding box center [162, 229] width 33 height 33
click at [645, 322] on icon "button" at bounding box center [647, 320] width 24 height 24
click at [557, 345] on button "phase" at bounding box center [571, 319] width 86 height 51
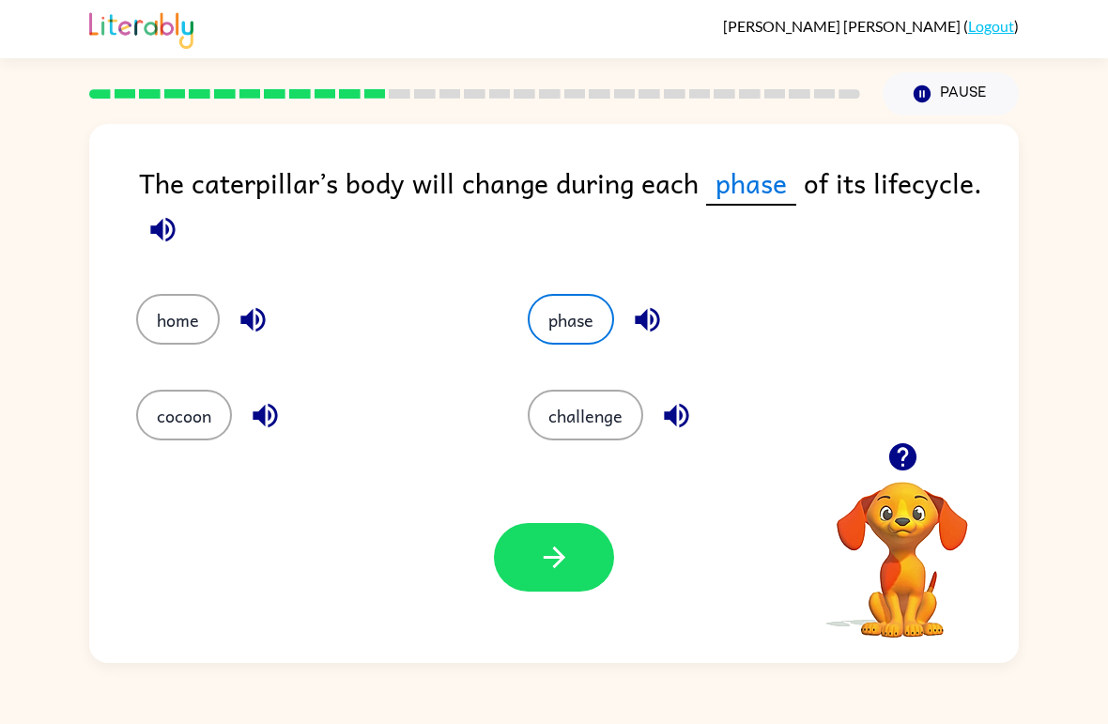
click at [673, 419] on icon "button" at bounding box center [676, 416] width 24 height 24
click at [596, 411] on button "challenge" at bounding box center [585, 415] width 115 height 51
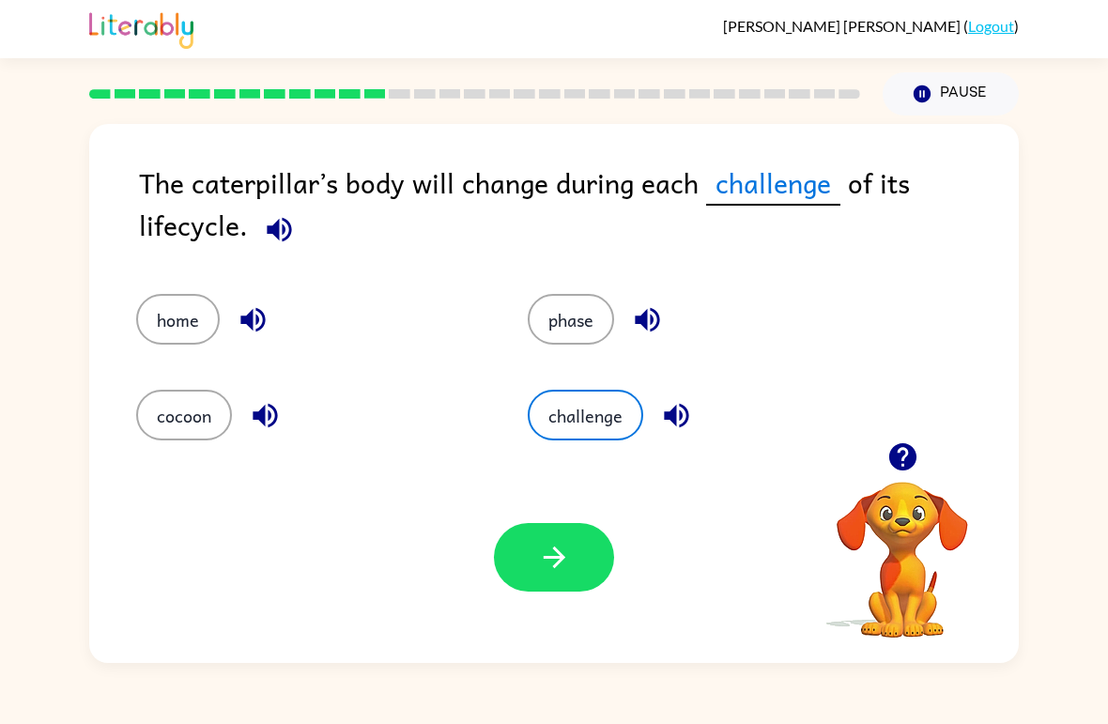
click at [247, 404] on button "button" at bounding box center [265, 415] width 48 height 48
click at [206, 426] on button "cocoon" at bounding box center [184, 415] width 96 height 51
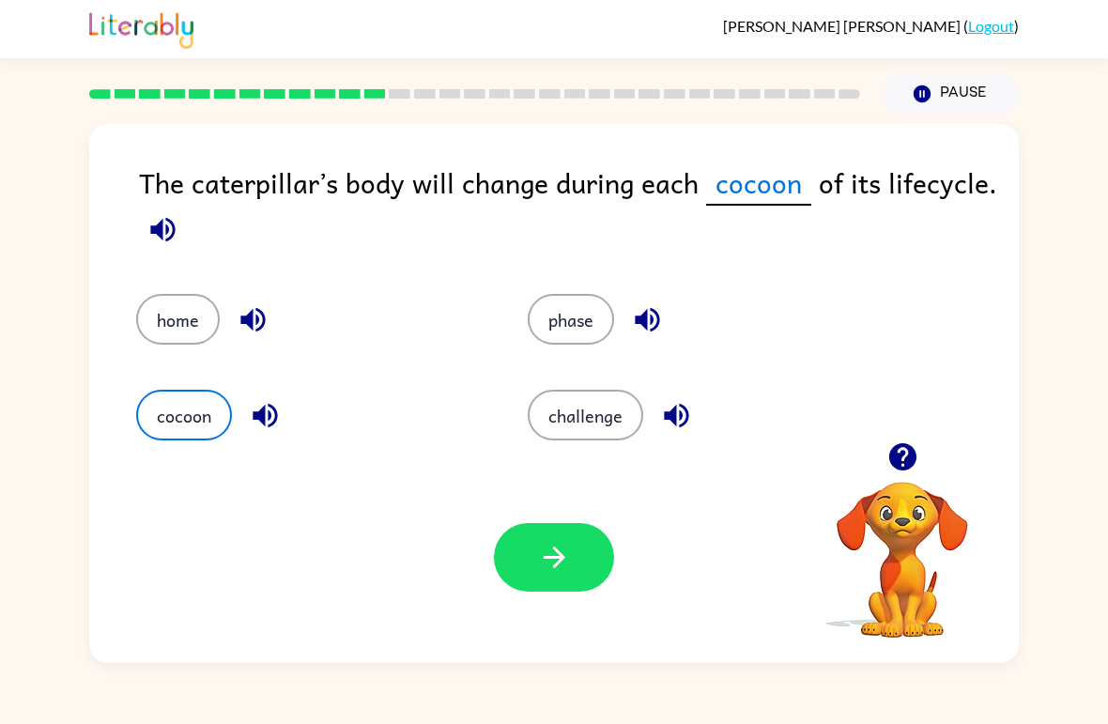
click at [243, 317] on icon "button" at bounding box center [252, 320] width 24 height 24
click at [545, 579] on button "button" at bounding box center [554, 557] width 120 height 69
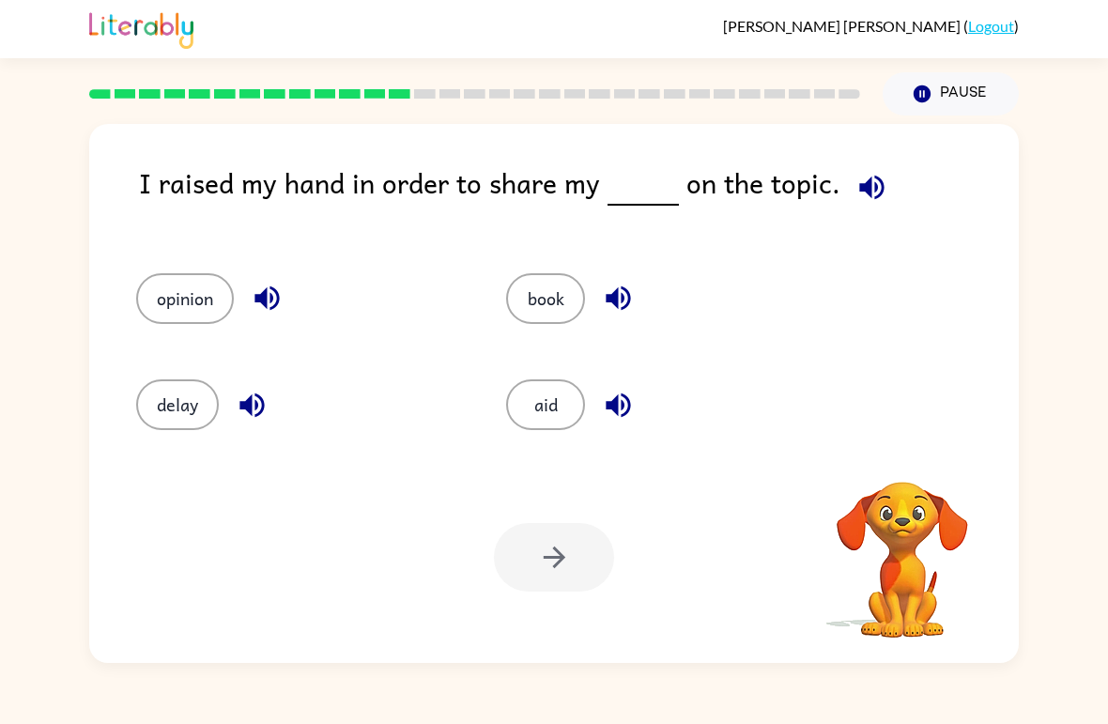
click at [372, 511] on div "Your browser must support playing .mp4 files to use Literably. Please try using…" at bounding box center [553, 557] width 929 height 211
click at [855, 199] on icon "button" at bounding box center [871, 187] width 33 height 33
click at [904, 462] on icon "button" at bounding box center [901, 456] width 27 height 27
click at [870, 184] on icon "button" at bounding box center [871, 187] width 33 height 33
click at [907, 445] on icon "button" at bounding box center [901, 456] width 27 height 27
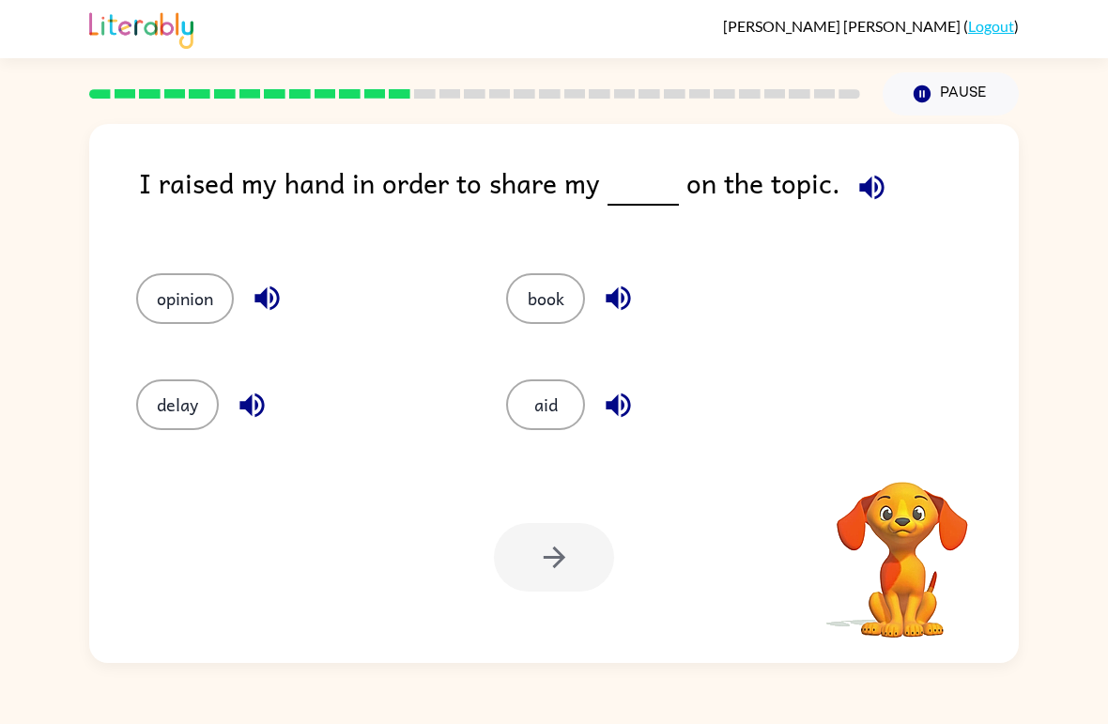
click at [861, 177] on icon "button" at bounding box center [871, 187] width 33 height 33
click at [904, 443] on icon "button" at bounding box center [902, 456] width 33 height 33
click at [855, 193] on icon "button" at bounding box center [871, 187] width 33 height 33
click at [529, 310] on button "book" at bounding box center [545, 298] width 79 height 51
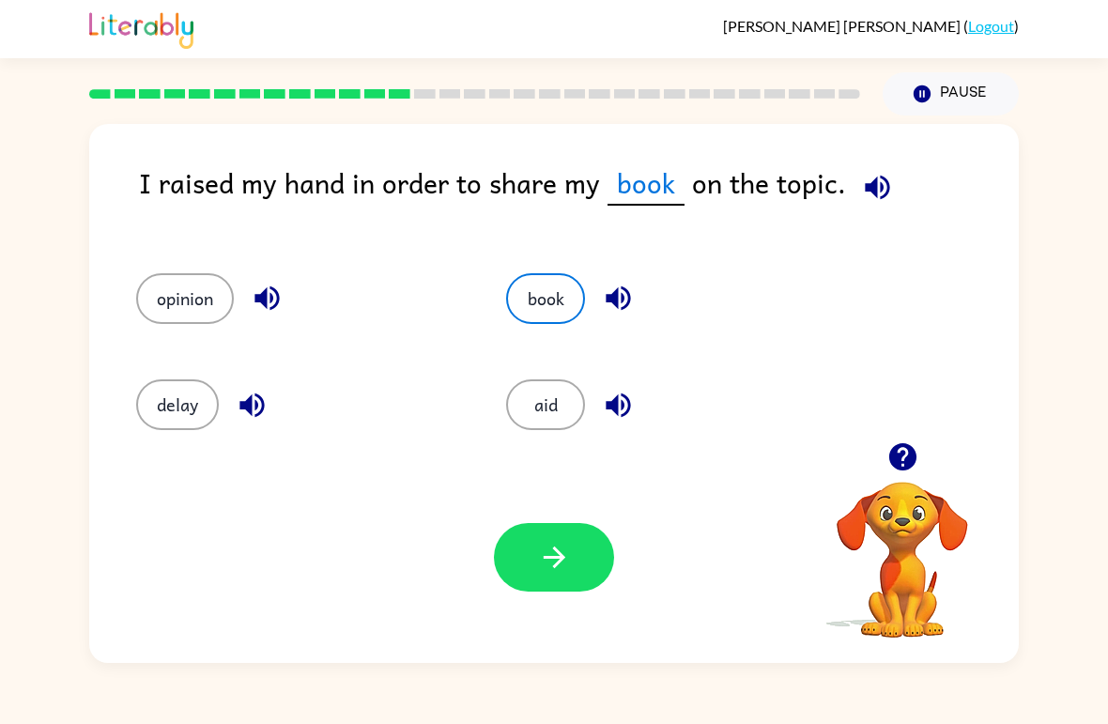
click at [527, 544] on button "button" at bounding box center [554, 557] width 120 height 69
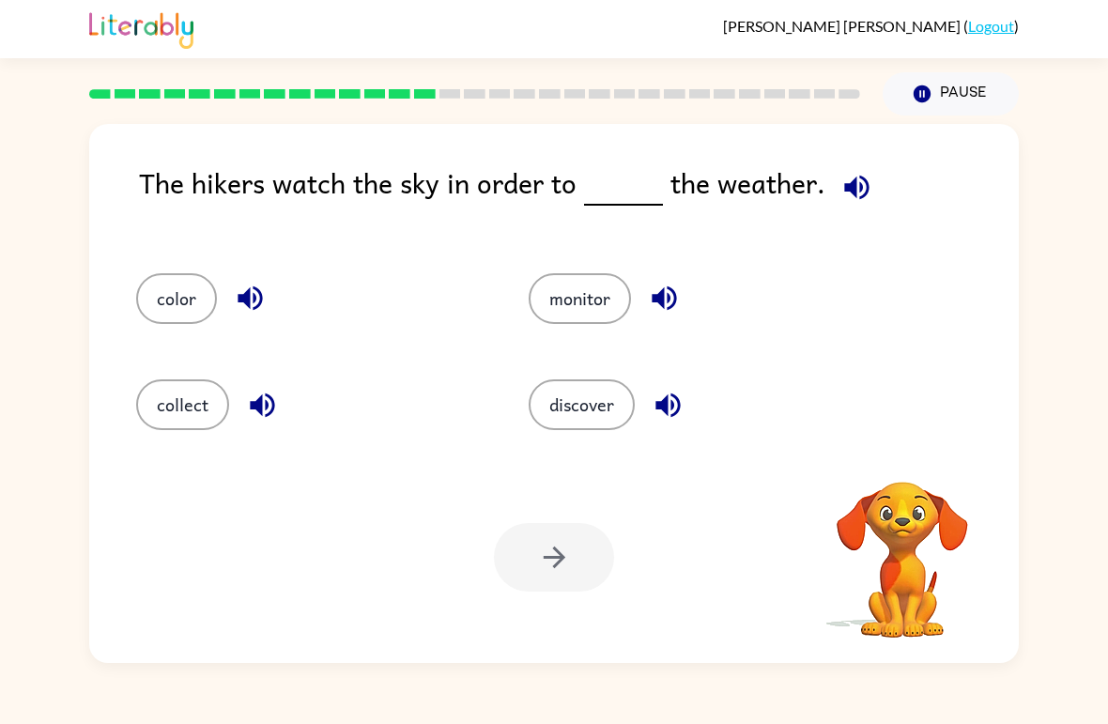
click at [854, 161] on div "The hikers watch the sky in order to the weather. color monitor collect discove…" at bounding box center [553, 393] width 929 height 539
click at [833, 189] on button "button" at bounding box center [857, 187] width 48 height 48
click at [676, 290] on icon "button" at bounding box center [664, 298] width 33 height 33
click at [602, 295] on button "monitor" at bounding box center [580, 298] width 102 height 51
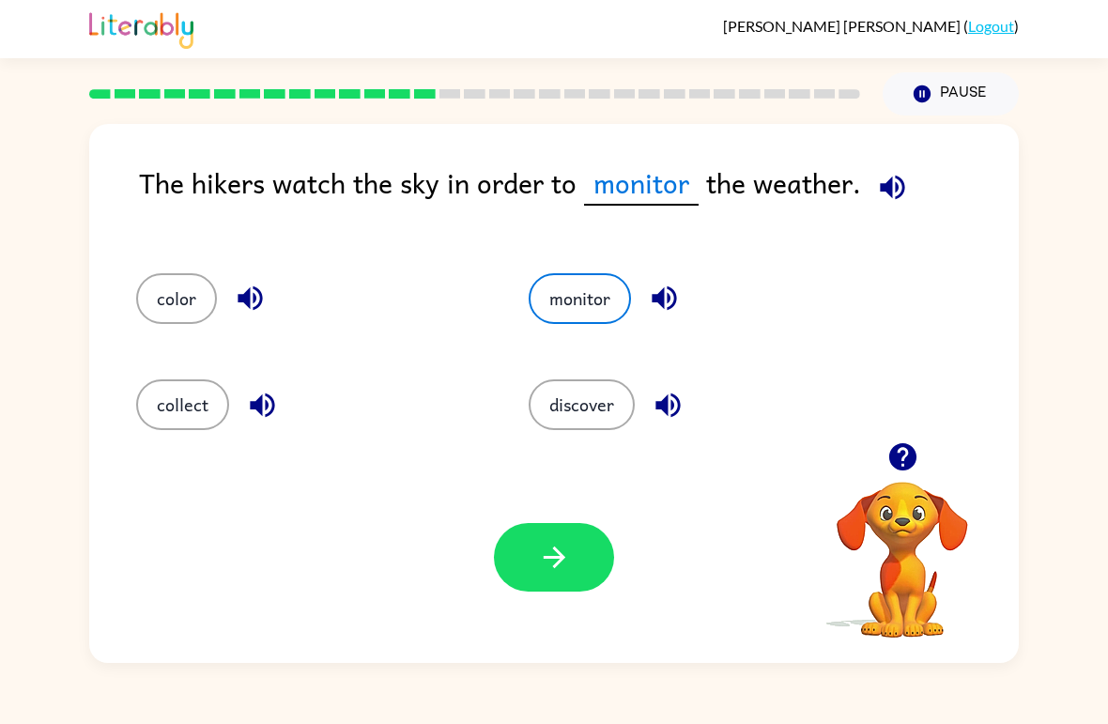
click at [549, 554] on icon "button" at bounding box center [554, 557] width 33 height 33
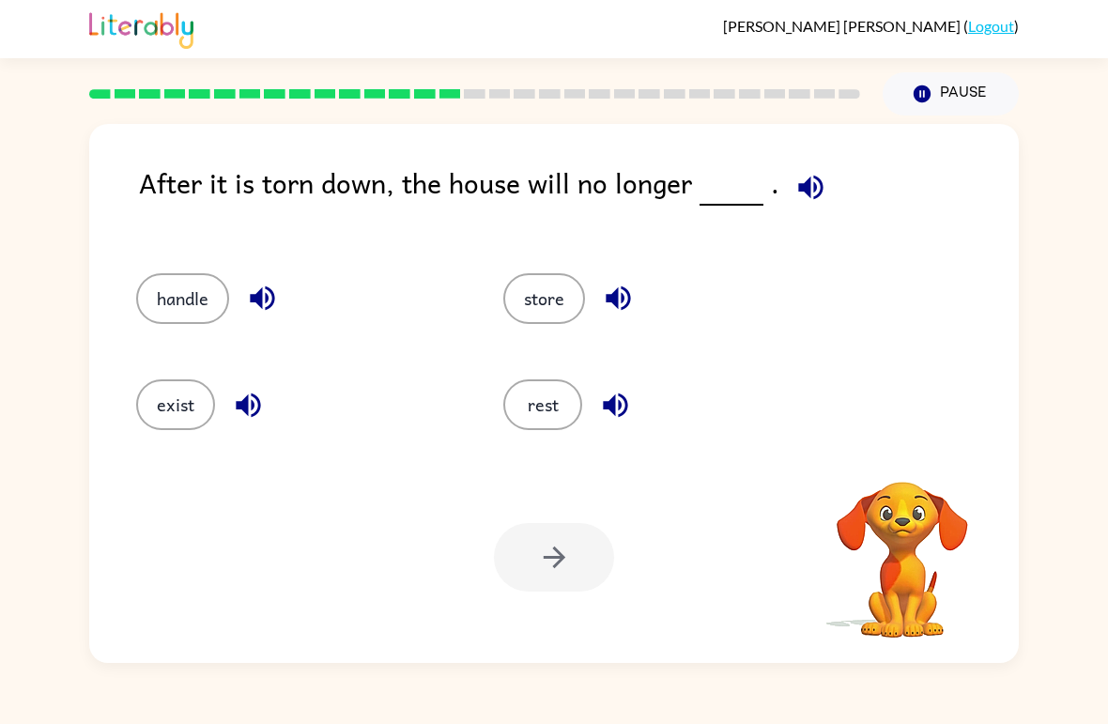
click at [787, 189] on button "button" at bounding box center [811, 187] width 48 height 48
click at [211, 280] on button "handle" at bounding box center [182, 298] width 93 height 51
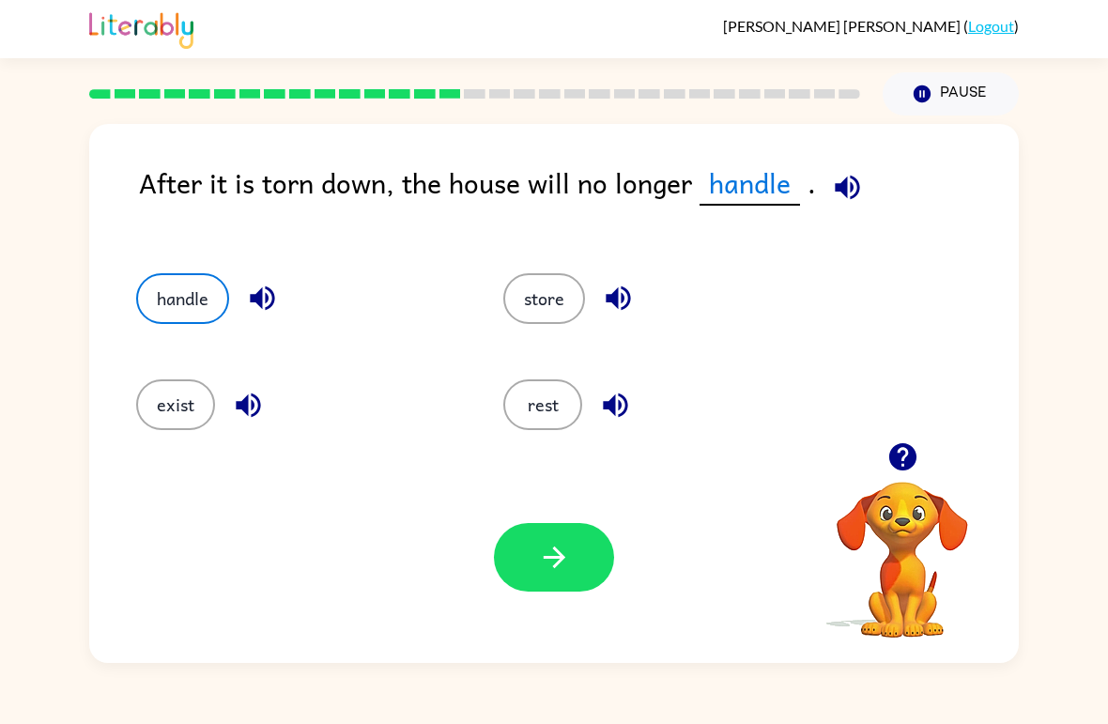
click at [189, 409] on button "exist" at bounding box center [175, 404] width 79 height 51
click at [814, 173] on icon "button" at bounding box center [823, 187] width 33 height 33
click at [584, 568] on button "button" at bounding box center [554, 557] width 120 height 69
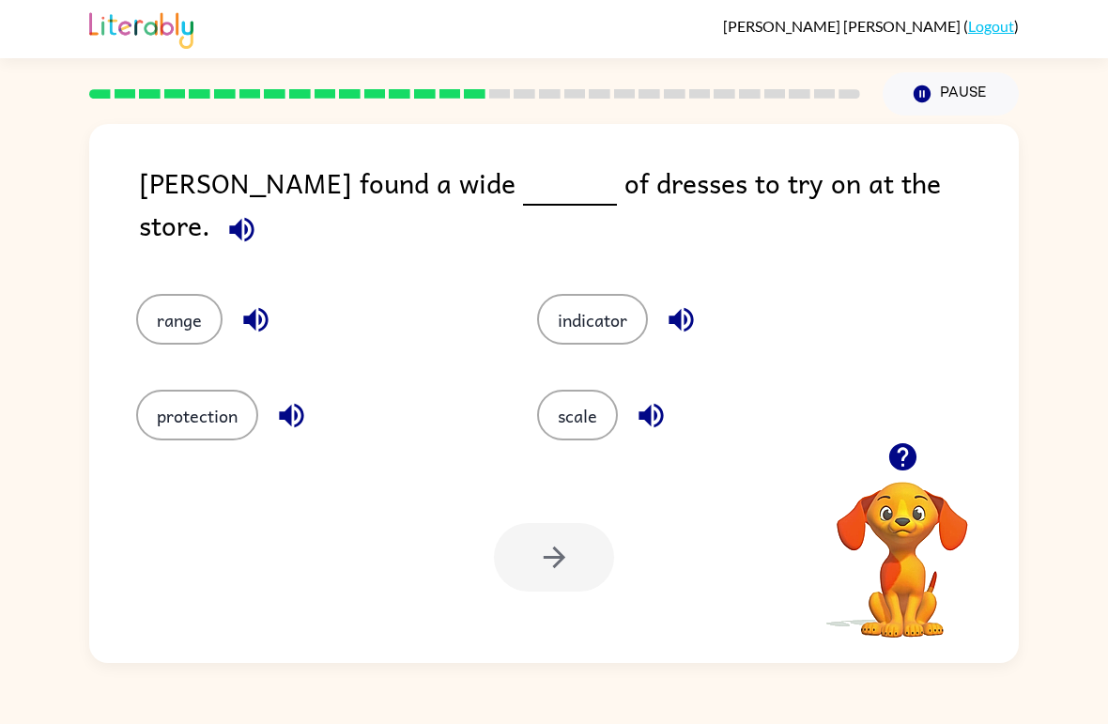
click at [895, 258] on div "indicator" at bounding box center [701, 306] width 401 height 96
click at [258, 213] on icon "button" at bounding box center [241, 229] width 33 height 33
click at [593, 404] on button "scale" at bounding box center [577, 415] width 81 height 51
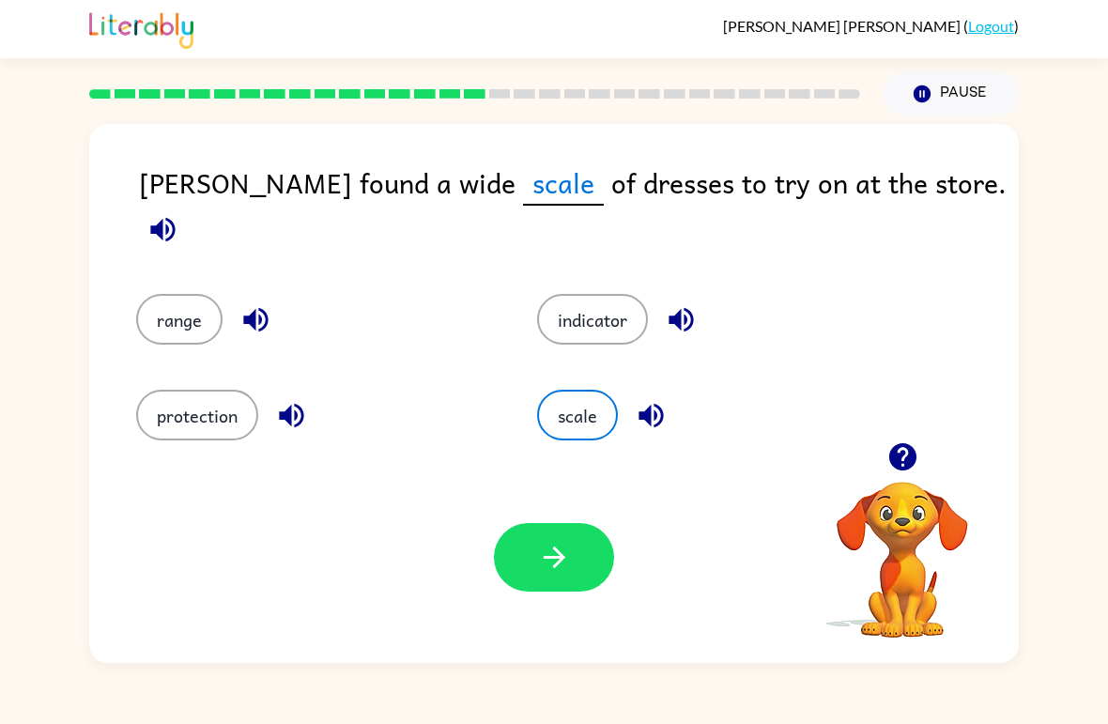
click at [561, 549] on icon "button" at bounding box center [554, 557] width 33 height 33
click at [685, 303] on icon "button" at bounding box center [681, 319] width 33 height 33
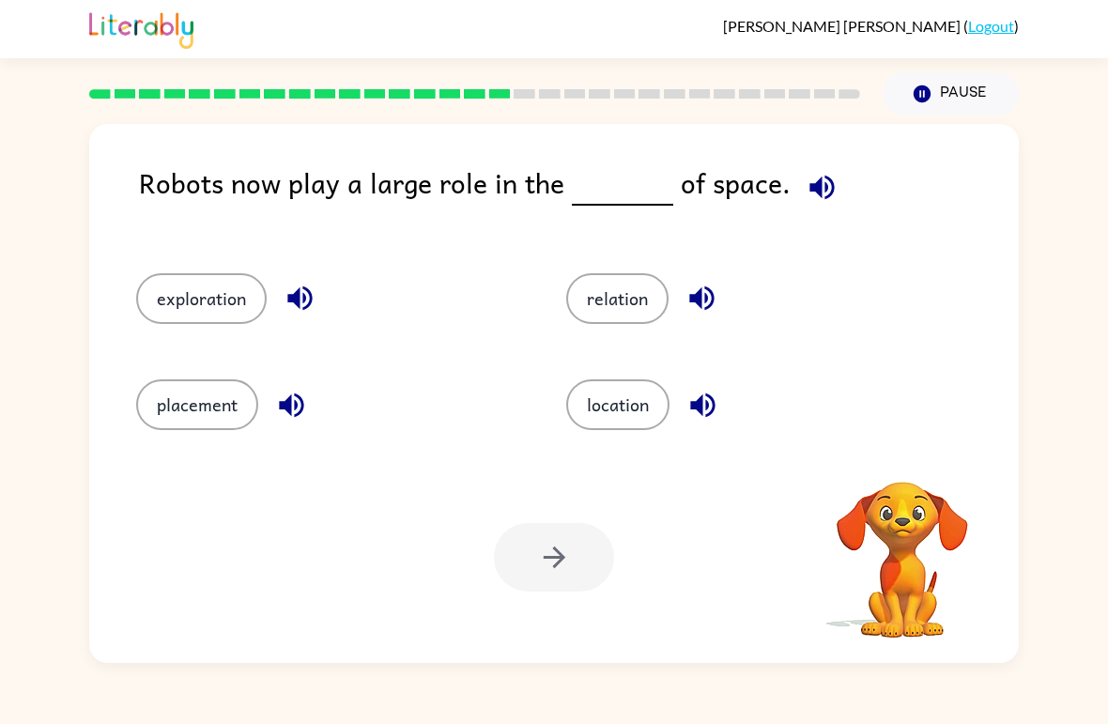
click at [905, 509] on video "Your browser must support playing .mp4 files to use Literably. Please try using…" at bounding box center [902, 547] width 188 height 188
click at [900, 529] on video "Your browser must support playing .mp4 files to use Literably. Please try using…" at bounding box center [902, 547] width 188 height 188
click at [901, 480] on button "button" at bounding box center [903, 457] width 48 height 48
click at [900, 449] on div "location" at bounding box center [745, 397] width 430 height 106
click at [918, 529] on video "Your browser must support playing .mp4 files to use Literably. Please try using…" at bounding box center [902, 547] width 188 height 188
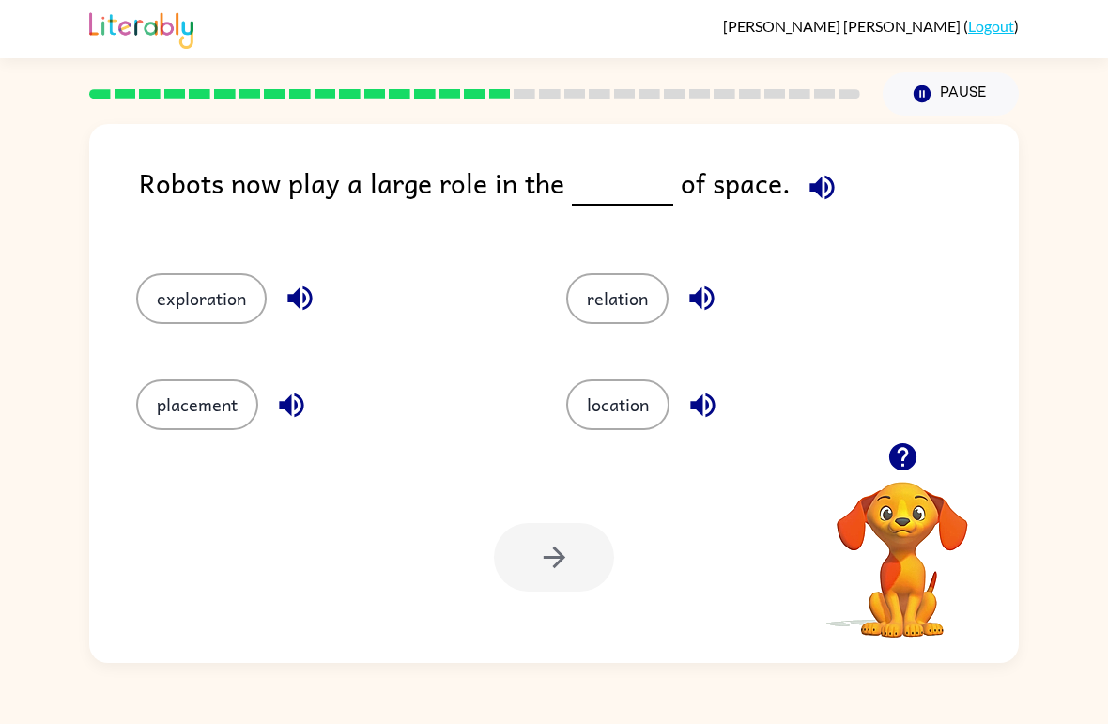
click at [904, 452] on icon "button" at bounding box center [902, 456] width 33 height 33
click at [809, 183] on icon "button" at bounding box center [821, 187] width 24 height 24
click at [217, 276] on button "exploration" at bounding box center [201, 298] width 130 height 51
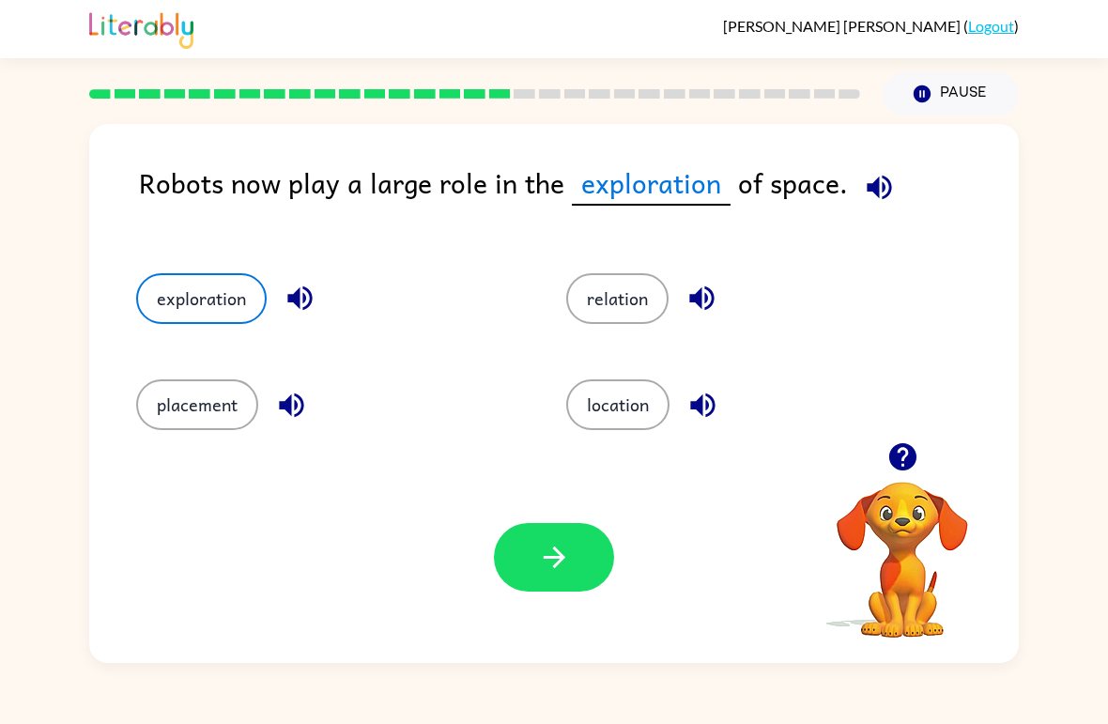
click at [556, 572] on icon "button" at bounding box center [554, 557] width 33 height 33
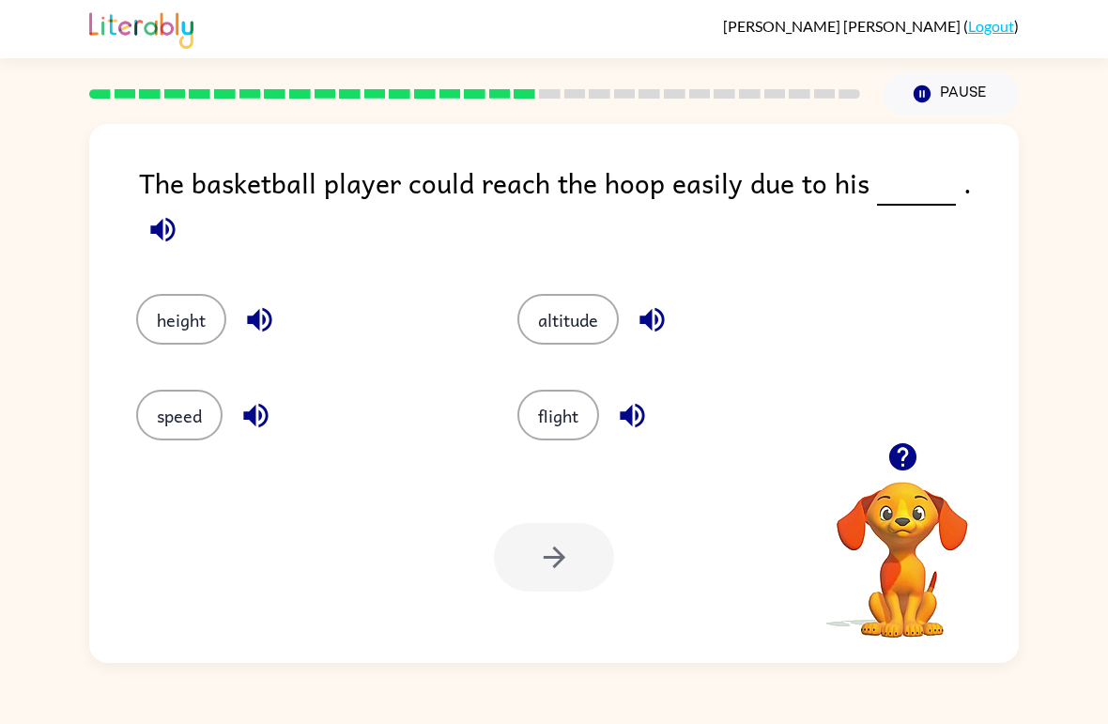
click at [156, 419] on button "speed" at bounding box center [179, 415] width 86 height 51
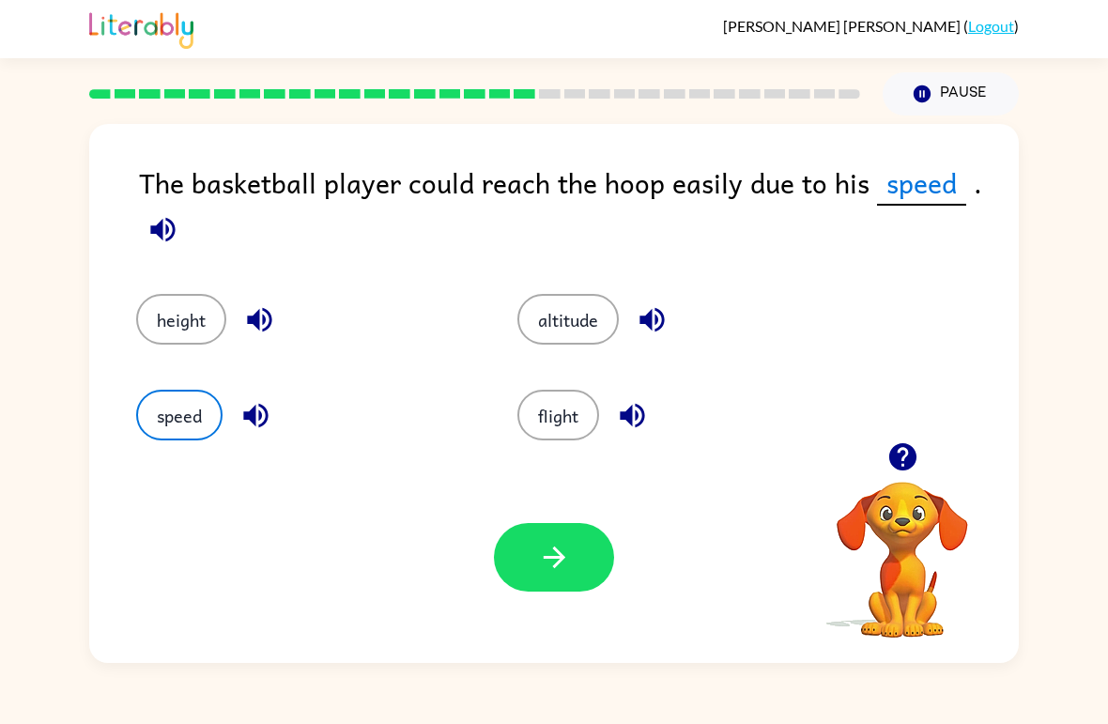
click at [549, 570] on icon "button" at bounding box center [554, 557] width 33 height 33
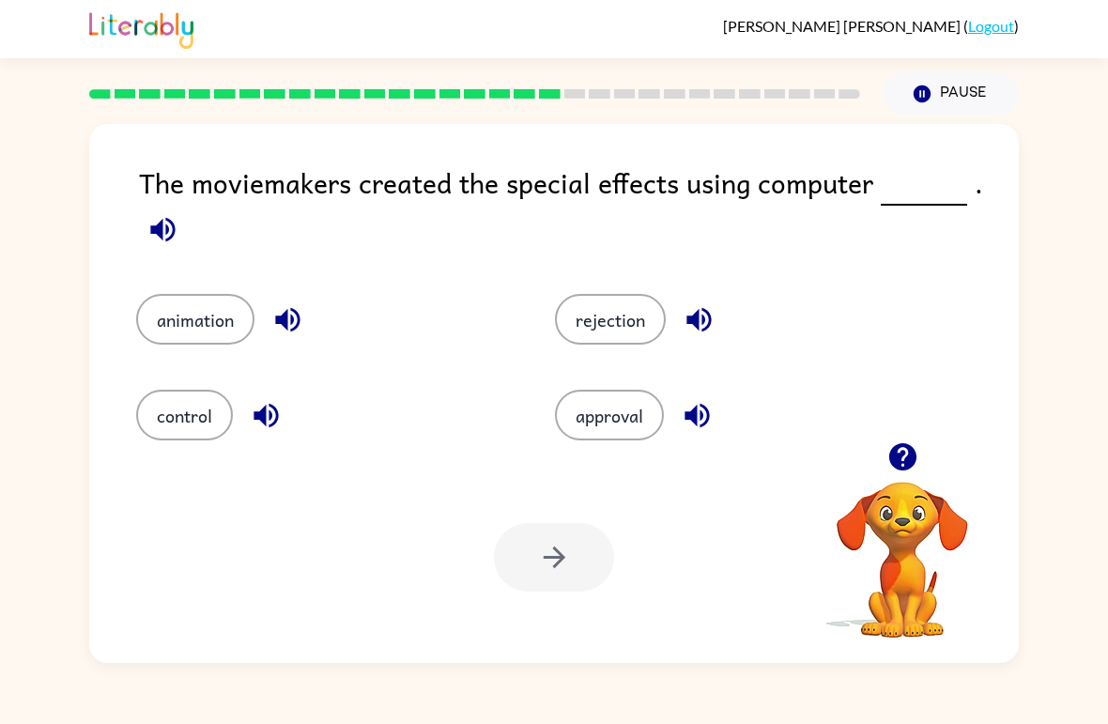
click at [153, 242] on icon "button" at bounding box center [162, 229] width 33 height 33
click at [190, 305] on button "animation" at bounding box center [195, 319] width 118 height 51
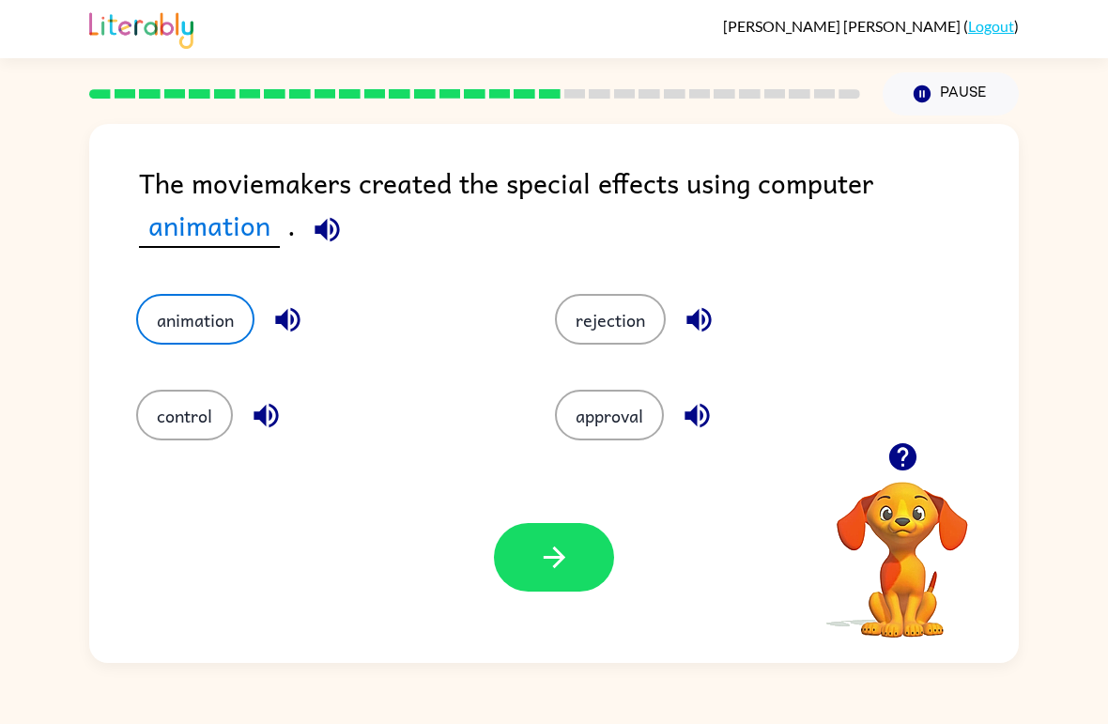
click at [560, 528] on button "button" at bounding box center [554, 557] width 120 height 69
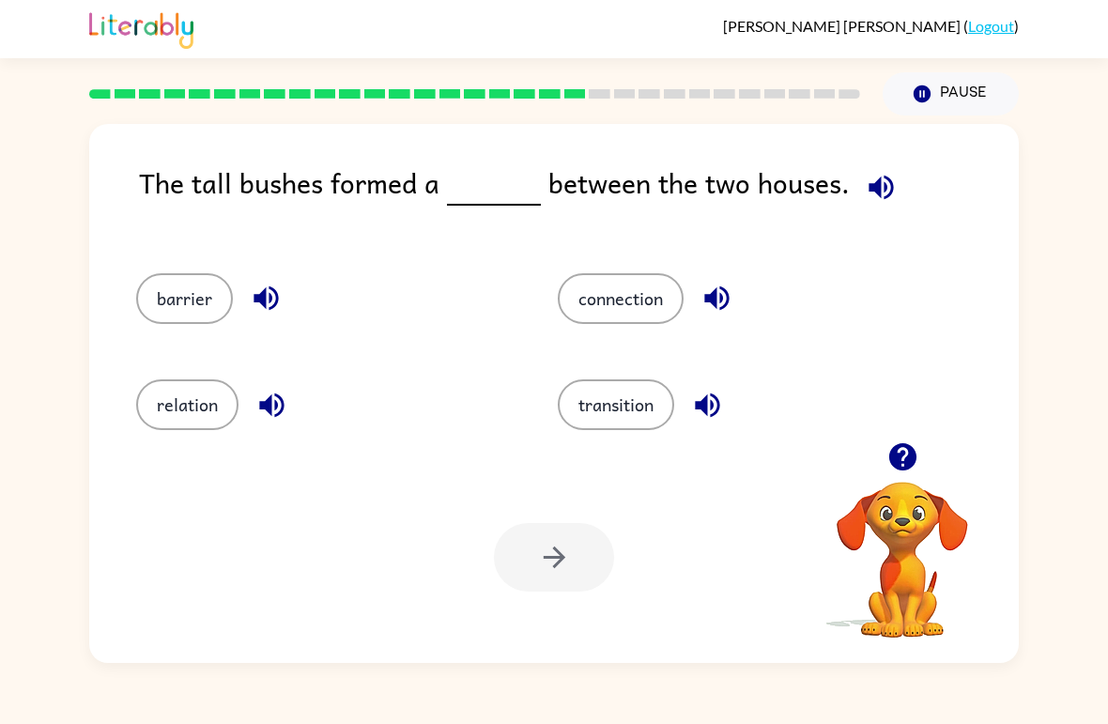
click at [879, 187] on icon "button" at bounding box center [880, 187] width 24 height 24
click at [992, 175] on div "The tall bushes formed a between the two houses." at bounding box center [579, 198] width 880 height 74
click at [877, 173] on icon "button" at bounding box center [881, 187] width 33 height 33
click at [882, 182] on icon "button" at bounding box center [880, 187] width 24 height 24
click at [867, 180] on icon "button" at bounding box center [881, 187] width 33 height 33
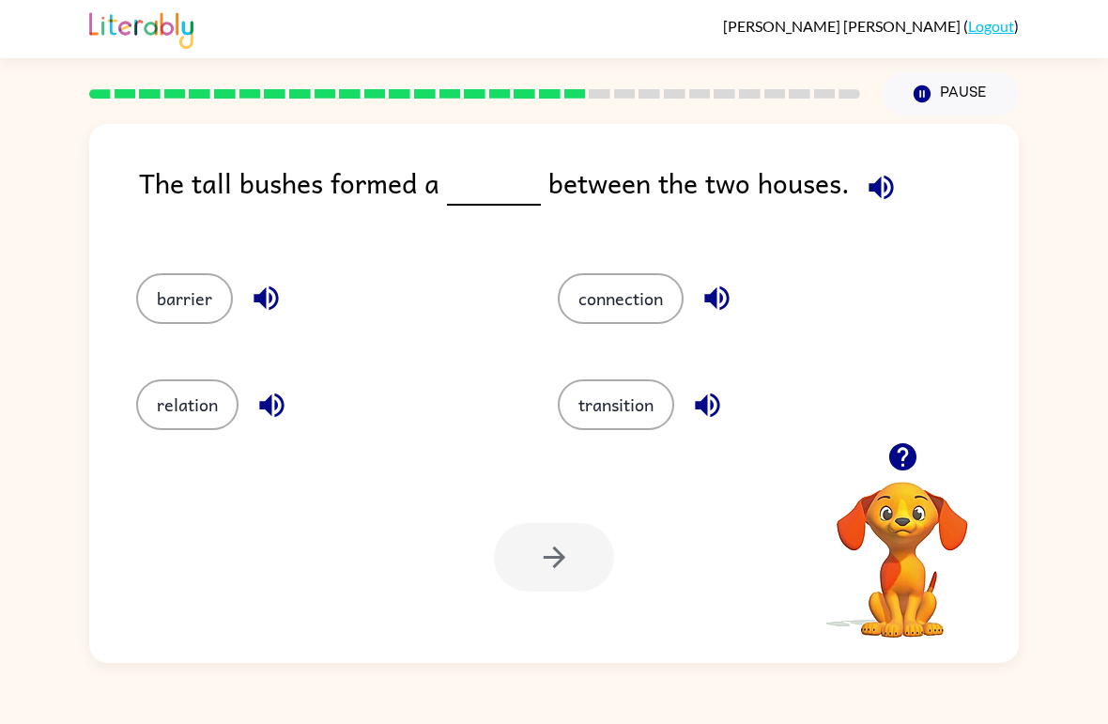
click at [915, 466] on icon "button" at bounding box center [902, 456] width 33 height 33
click at [871, 204] on icon "button" at bounding box center [881, 187] width 33 height 33
click at [921, 248] on div "connection" at bounding box center [733, 291] width 422 height 106
click at [921, 249] on div "connection" at bounding box center [733, 291] width 422 height 106
click at [865, 181] on icon "button" at bounding box center [881, 187] width 33 height 33
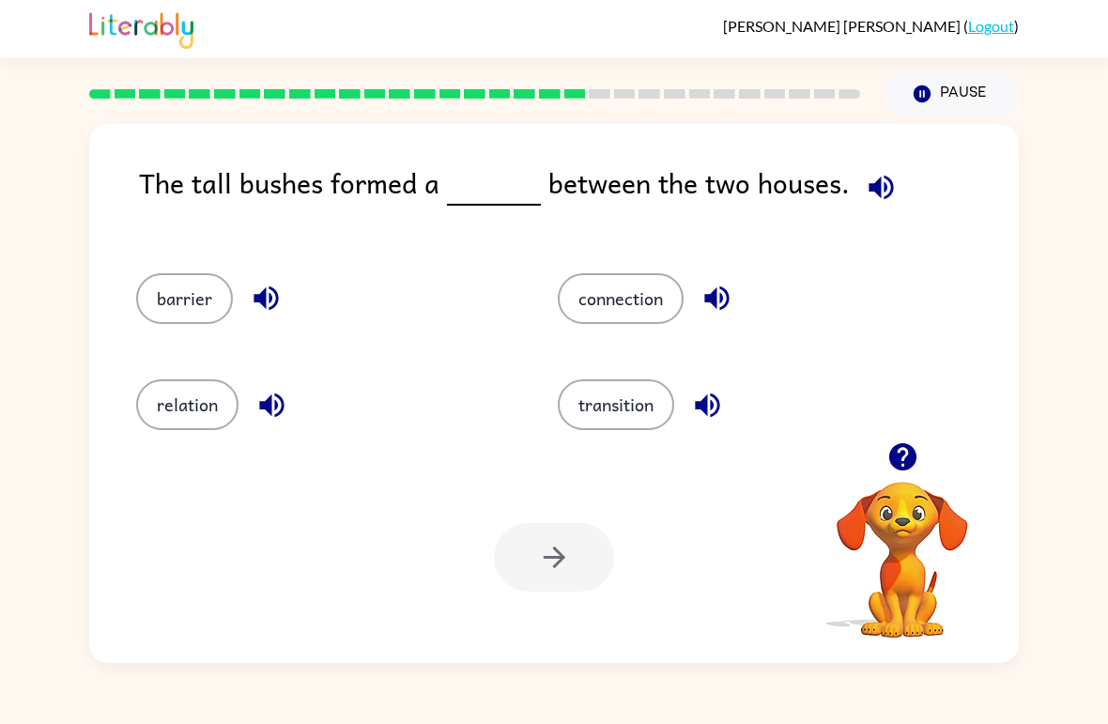
click at [886, 190] on icon "button" at bounding box center [881, 187] width 33 height 33
click at [204, 290] on button "barrier" at bounding box center [184, 298] width 97 height 51
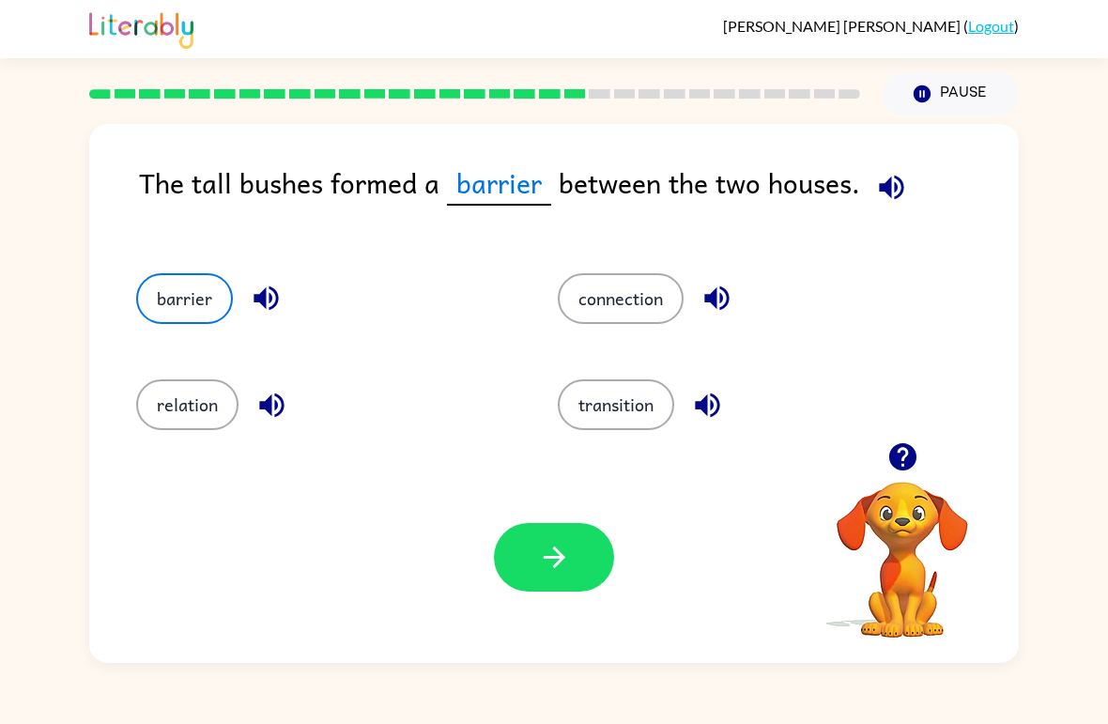
click at [543, 540] on button "button" at bounding box center [554, 557] width 120 height 69
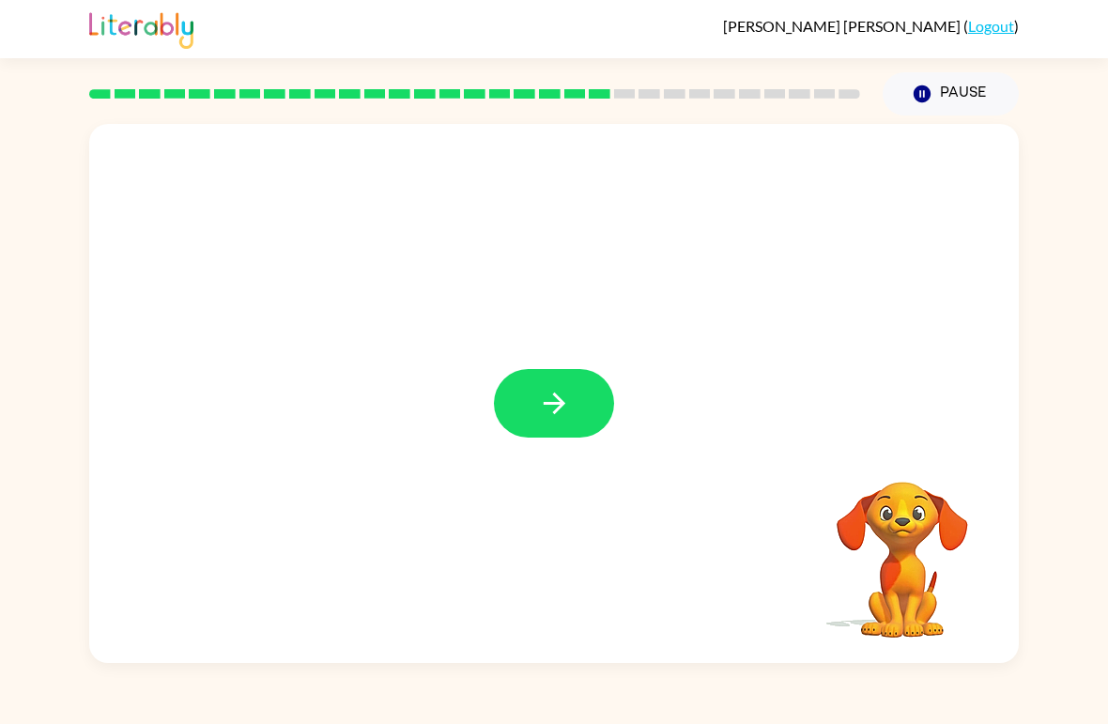
click at [526, 381] on button "button" at bounding box center [554, 403] width 120 height 69
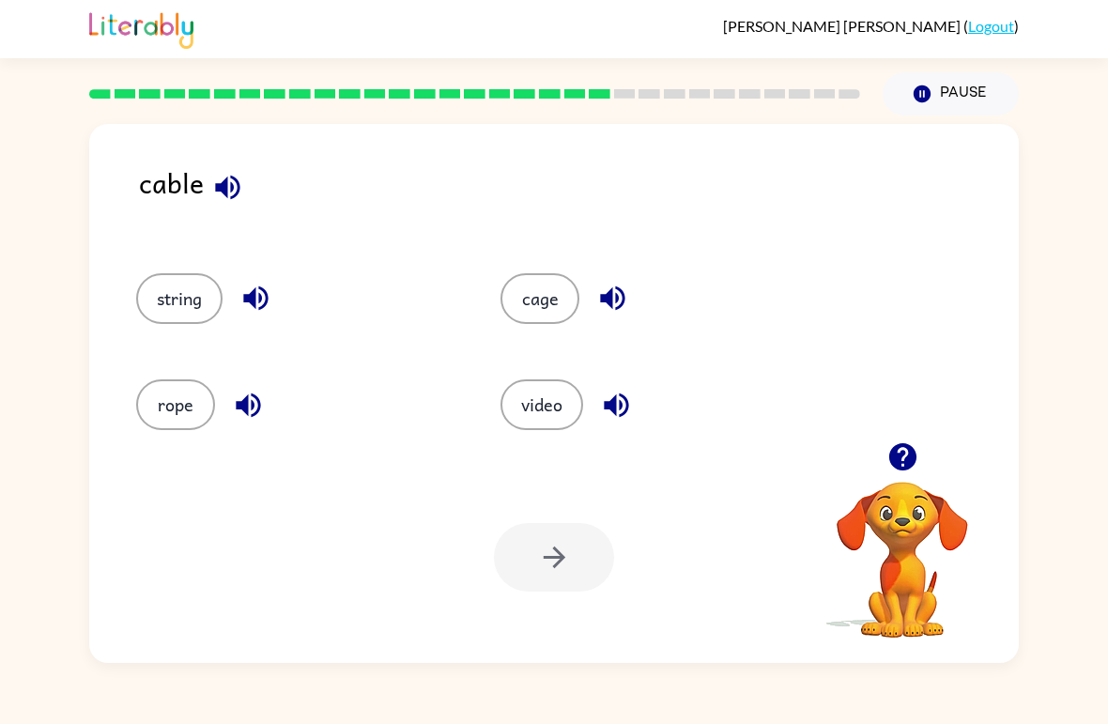
click at [552, 415] on button "video" at bounding box center [541, 404] width 83 height 51
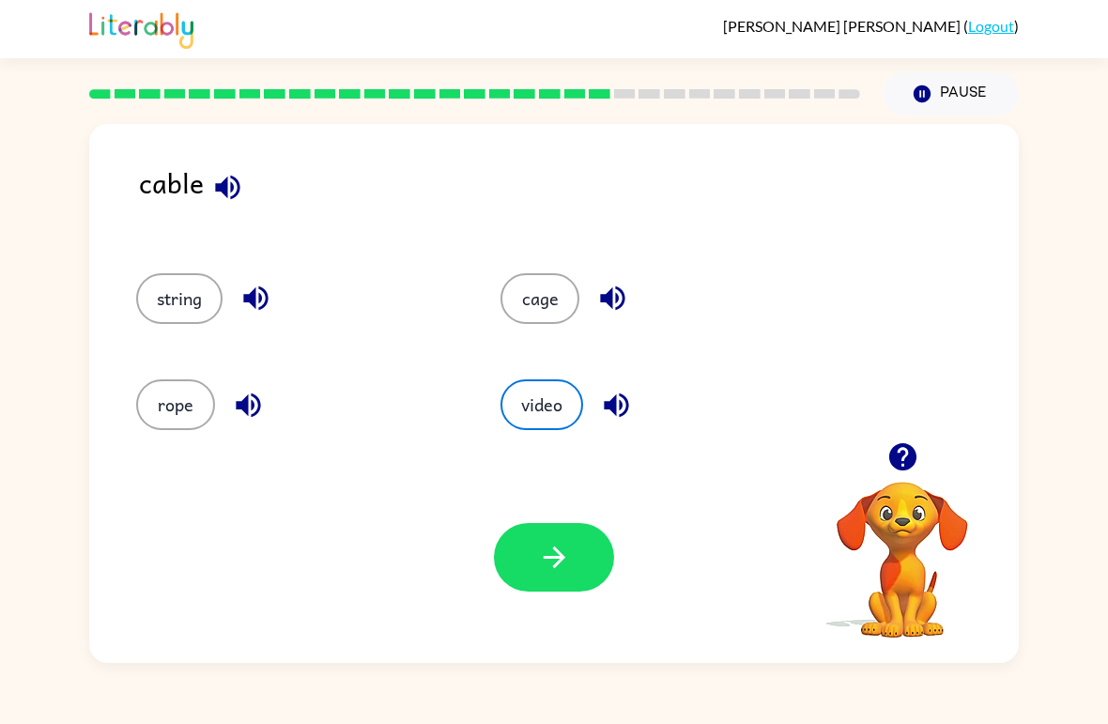
click at [553, 555] on icon "button" at bounding box center [554, 557] width 33 height 33
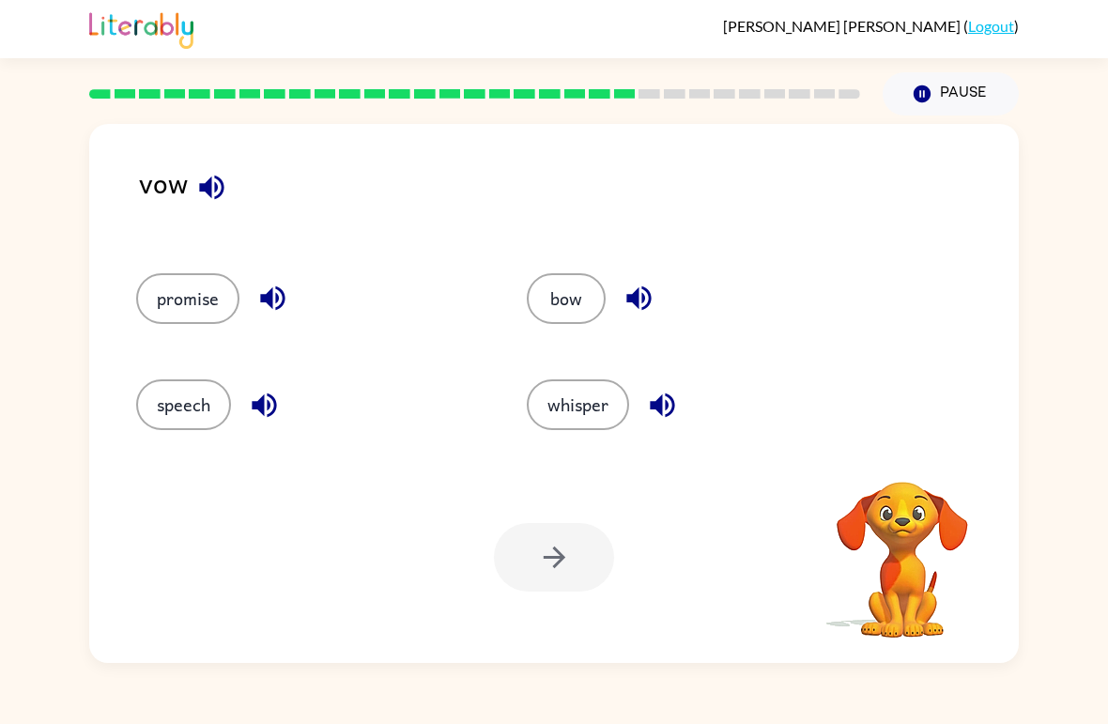
click at [903, 492] on video "Your browser must support playing .mp4 files to use Literably. Please try using…" at bounding box center [902, 547] width 188 height 188
click at [218, 192] on icon "button" at bounding box center [211, 187] width 33 height 33
click at [528, 276] on div "bow" at bounding box center [700, 298] width 347 height 51
click at [538, 316] on button "bow" at bounding box center [566, 298] width 79 height 51
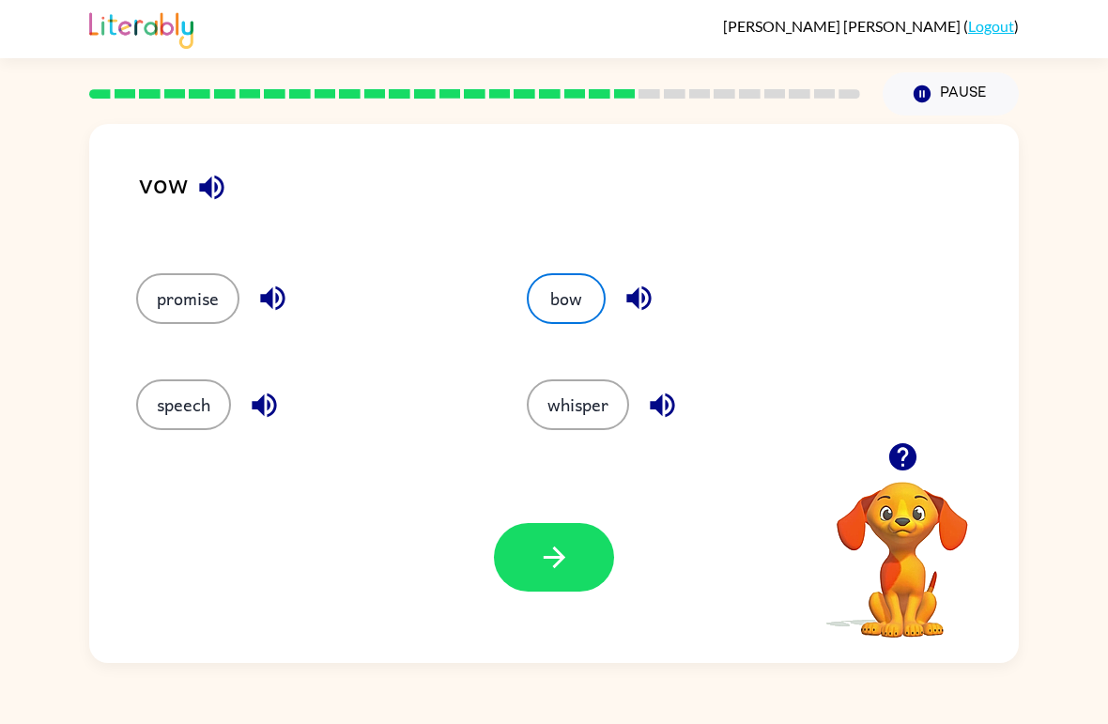
click at [190, 308] on button "promise" at bounding box center [187, 298] width 103 height 51
click at [560, 572] on icon "button" at bounding box center [554, 557] width 33 height 33
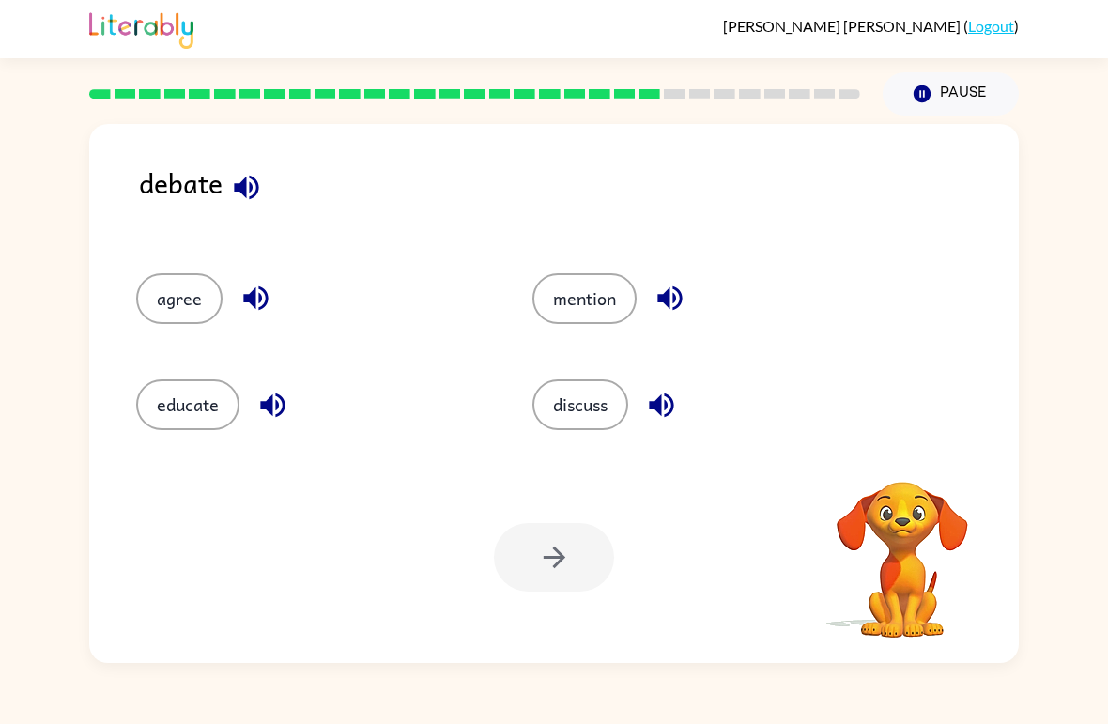
click at [225, 194] on button "button" at bounding box center [247, 187] width 48 height 48
click at [240, 182] on icon "button" at bounding box center [246, 187] width 33 height 33
click at [199, 293] on button "agree" at bounding box center [179, 298] width 86 height 51
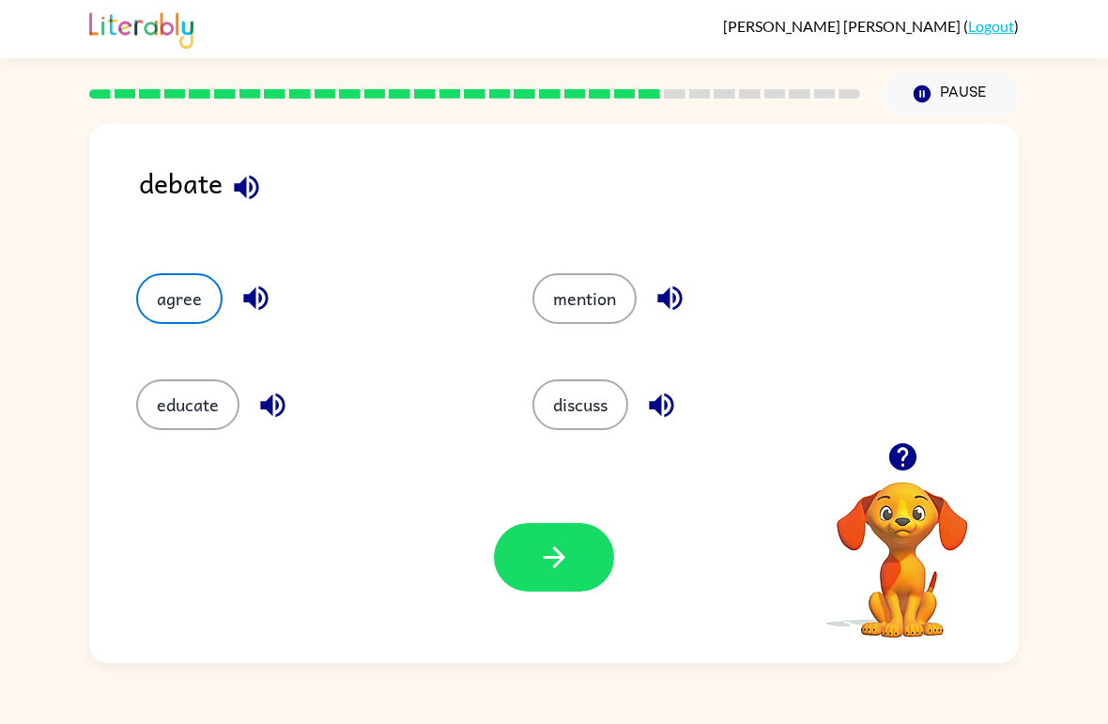
click at [534, 291] on button "mention" at bounding box center [584, 298] width 104 height 51
click at [576, 409] on button "discuss" at bounding box center [580, 404] width 96 height 51
click at [551, 557] on icon "button" at bounding box center [554, 557] width 33 height 33
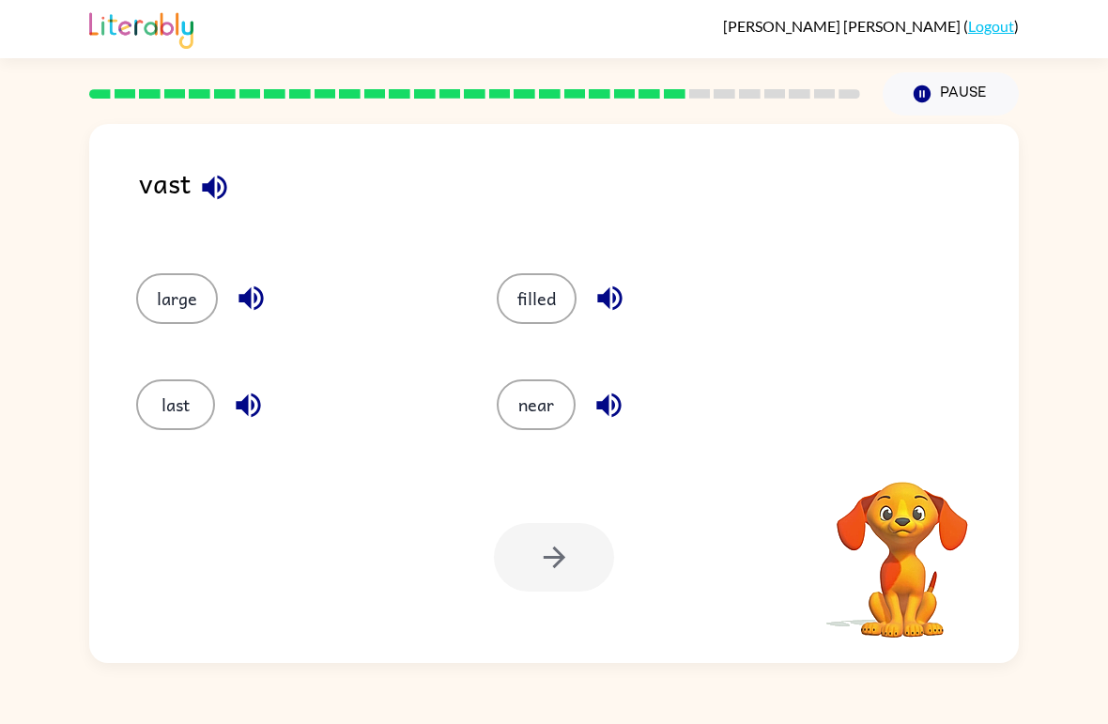
click at [207, 187] on icon "button" at bounding box center [214, 187] width 24 height 24
click at [184, 410] on button "last" at bounding box center [175, 404] width 79 height 51
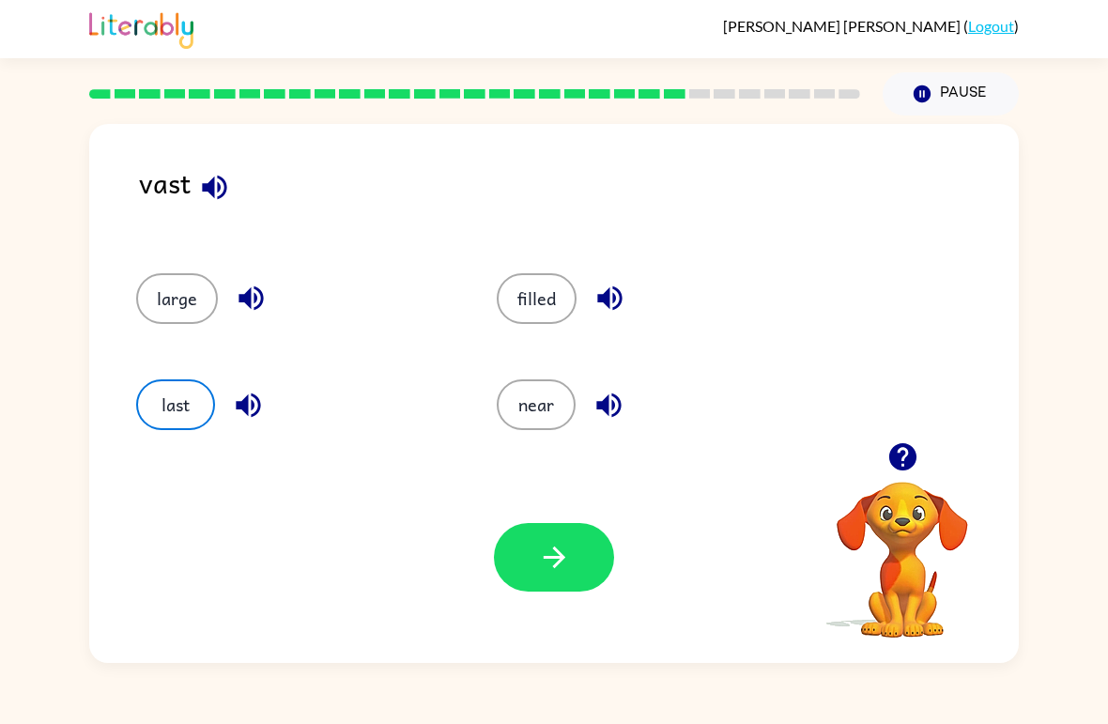
click at [189, 311] on button "large" at bounding box center [177, 298] width 82 height 51
click at [529, 301] on button "filled" at bounding box center [537, 298] width 80 height 51
click at [540, 554] on icon "button" at bounding box center [554, 557] width 33 height 33
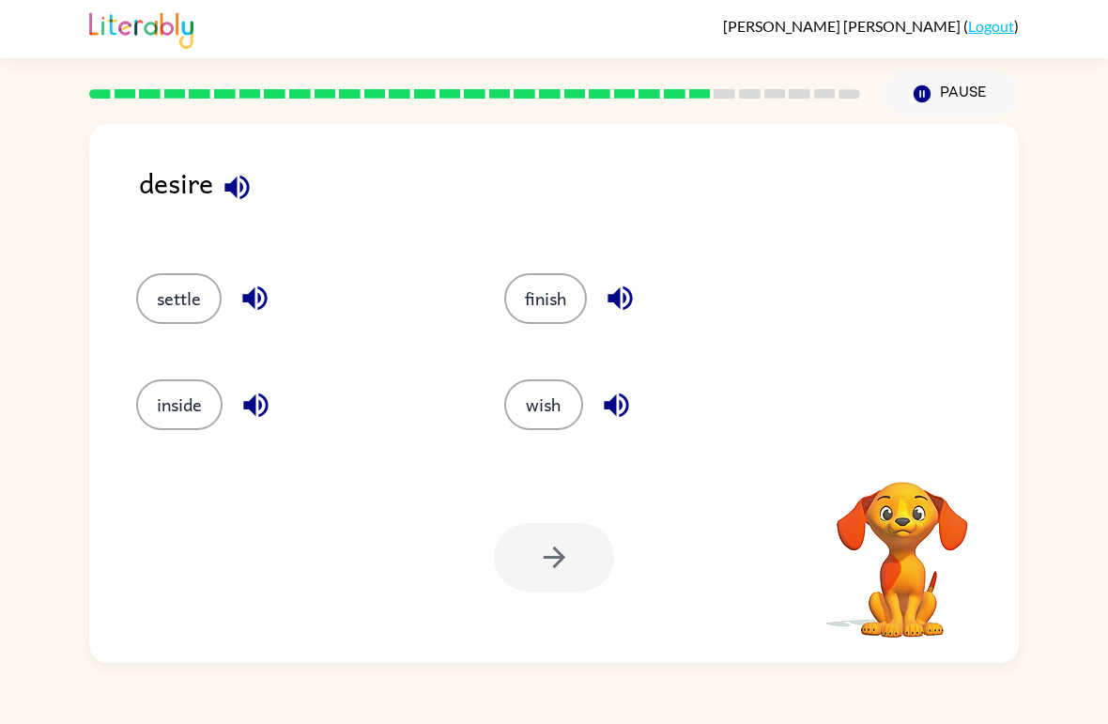
click at [232, 184] on icon "button" at bounding box center [236, 187] width 24 height 24
click at [512, 286] on button "finish" at bounding box center [545, 298] width 83 height 51
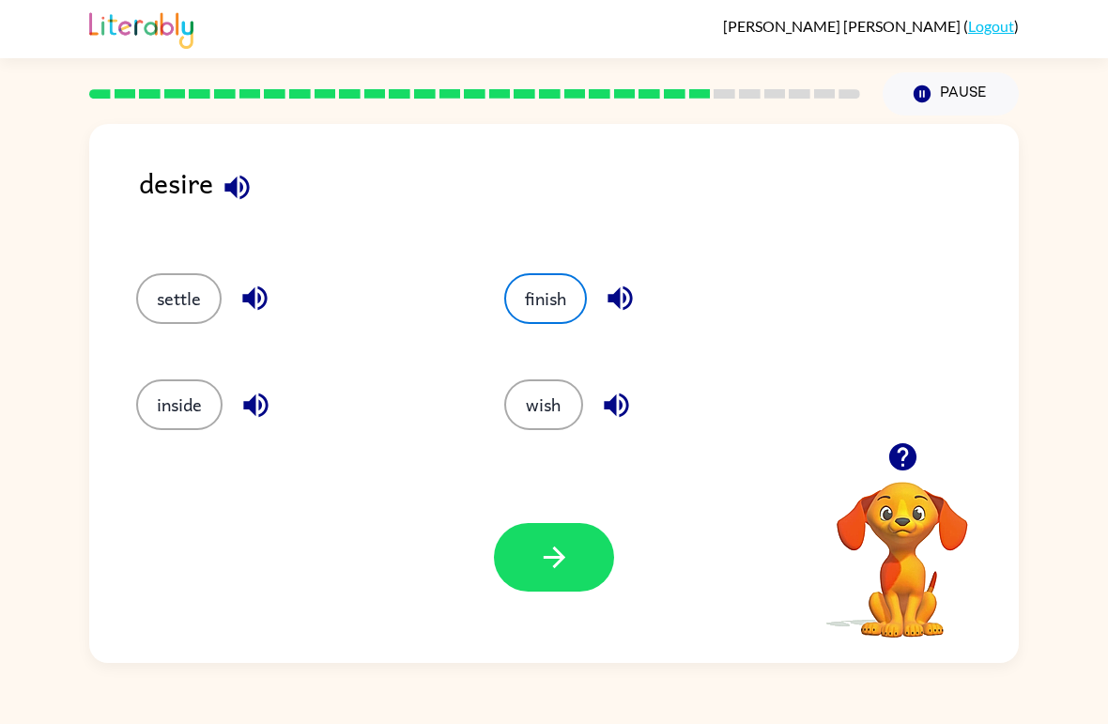
click at [527, 557] on button "button" at bounding box center [554, 557] width 120 height 69
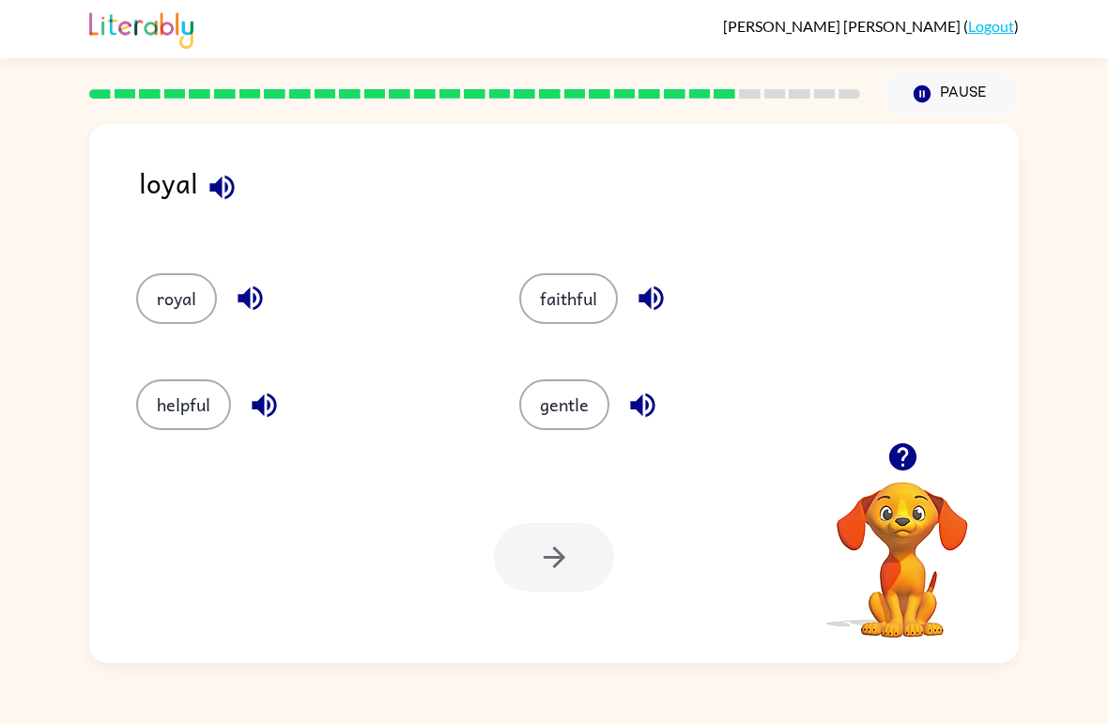
click at [178, 299] on button "royal" at bounding box center [176, 298] width 81 height 51
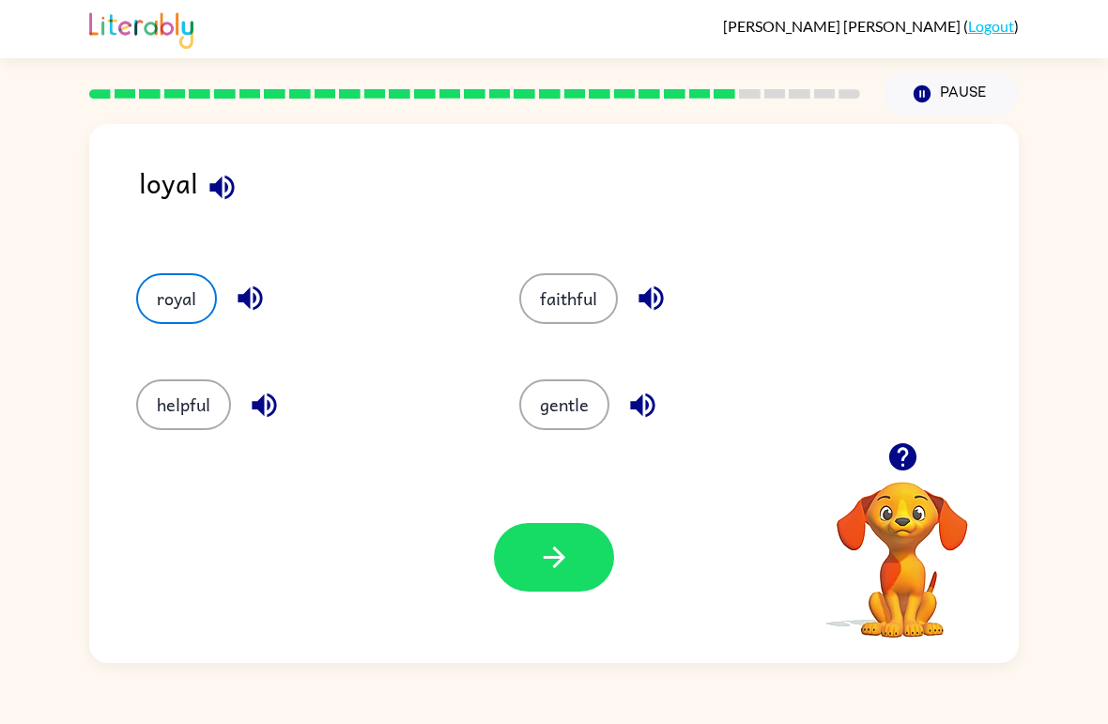
click at [524, 541] on button "button" at bounding box center [554, 557] width 120 height 69
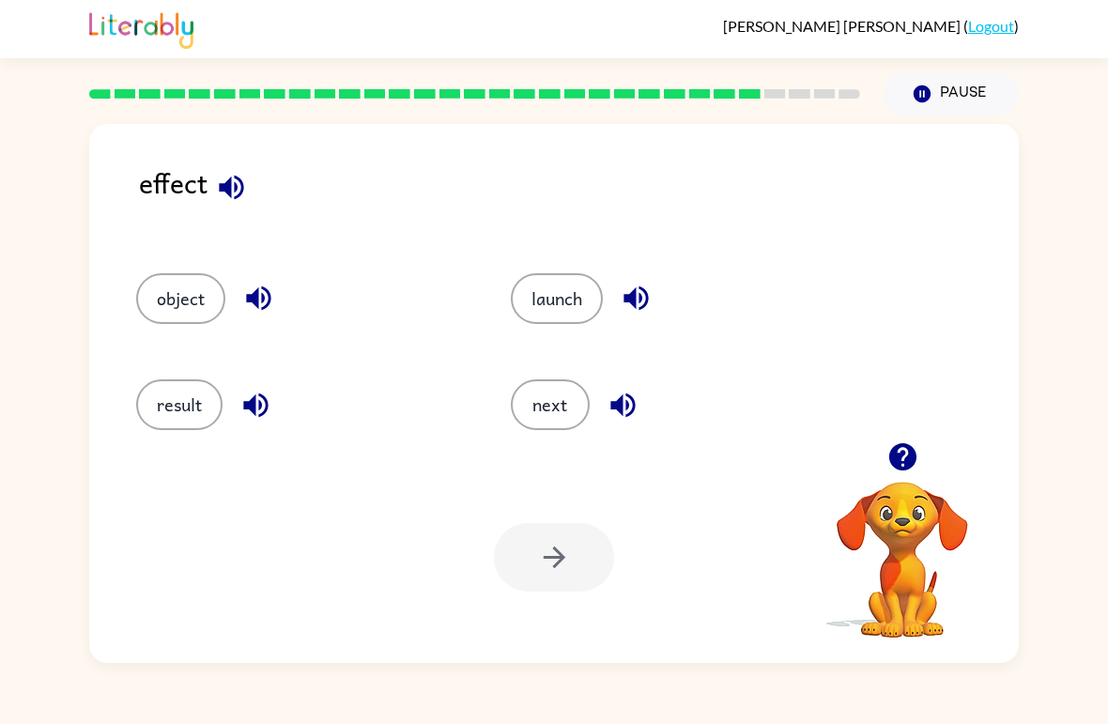
click at [225, 209] on button "button" at bounding box center [231, 187] width 48 height 48
click at [560, 300] on button "launch" at bounding box center [557, 298] width 92 height 51
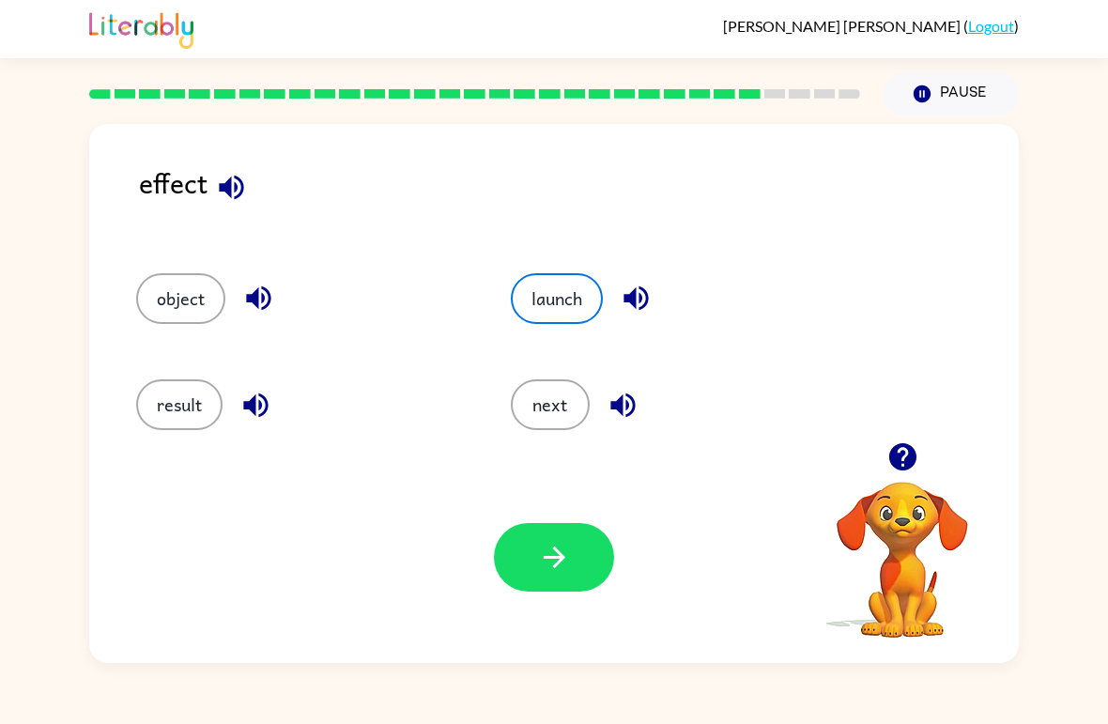
click at [540, 554] on icon "button" at bounding box center [554, 557] width 33 height 33
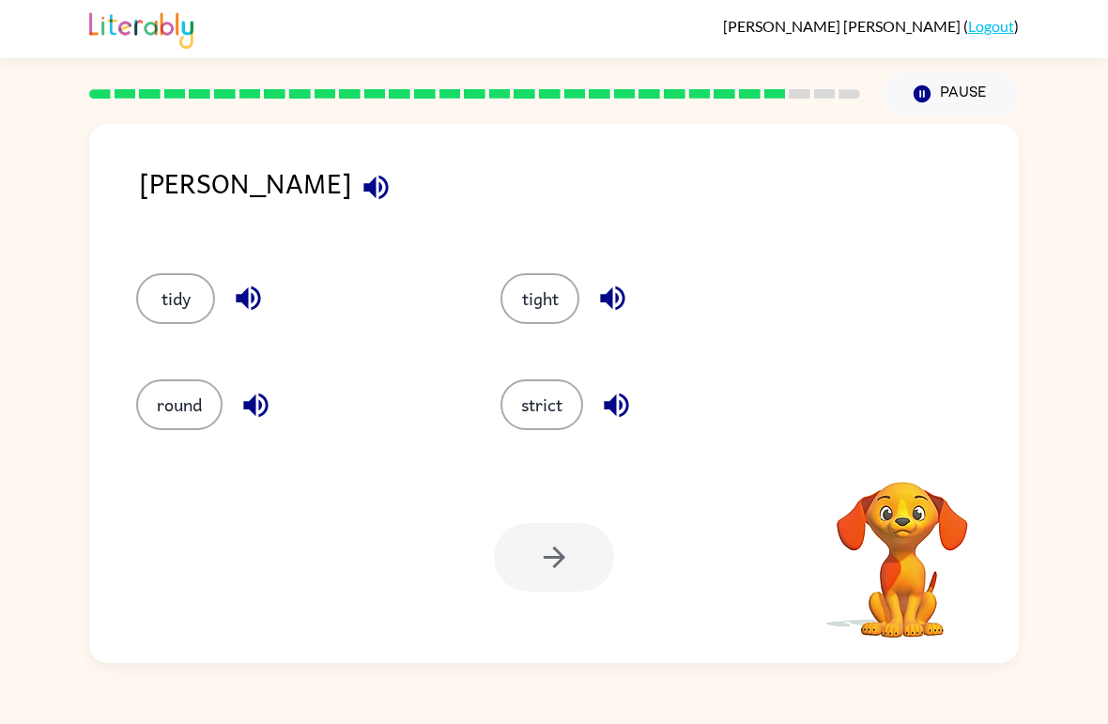
click at [160, 394] on button "round" at bounding box center [179, 404] width 86 height 51
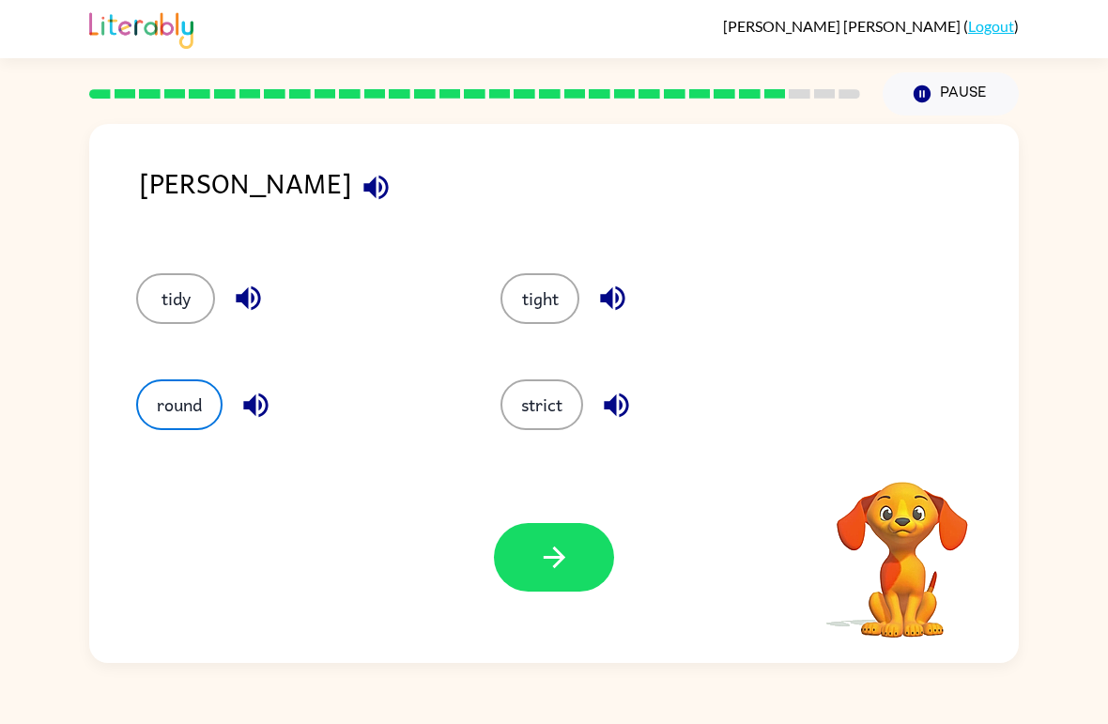
click at [360, 195] on icon "button" at bounding box center [376, 187] width 33 height 33
click at [154, 305] on button "tidy" at bounding box center [175, 298] width 79 height 51
click at [533, 540] on button "button" at bounding box center [554, 557] width 120 height 69
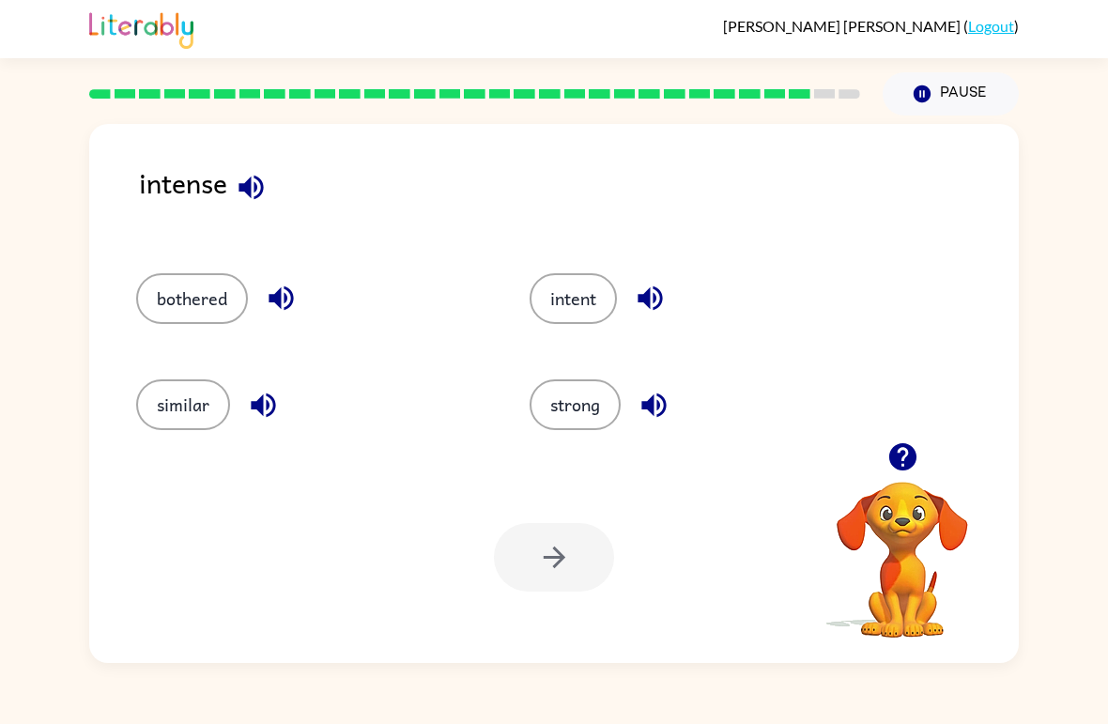
click at [231, 198] on button "button" at bounding box center [251, 187] width 48 height 48
click at [893, 470] on icon "button" at bounding box center [902, 456] width 33 height 33
click at [269, 159] on div "intense bothered intent similar strong Your browser must support playing .mp4 f…" at bounding box center [553, 393] width 929 height 539
click at [262, 192] on icon "button" at bounding box center [250, 187] width 24 height 24
click at [599, 411] on button "strong" at bounding box center [574, 404] width 91 height 51
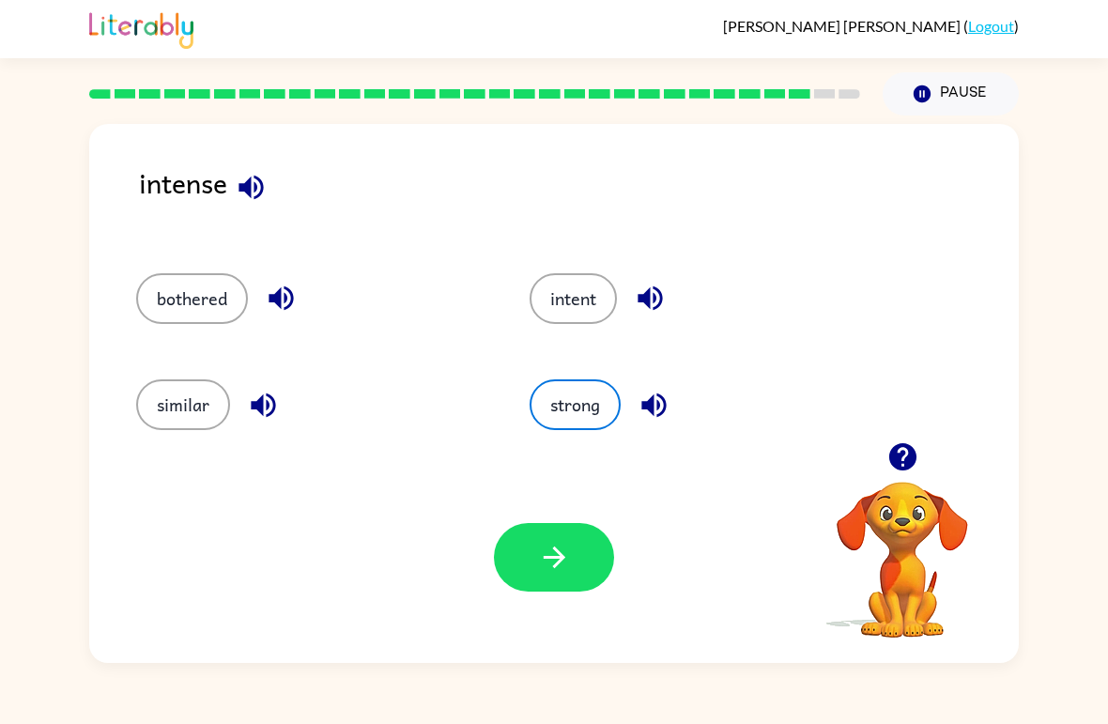
click at [530, 567] on button "button" at bounding box center [554, 557] width 120 height 69
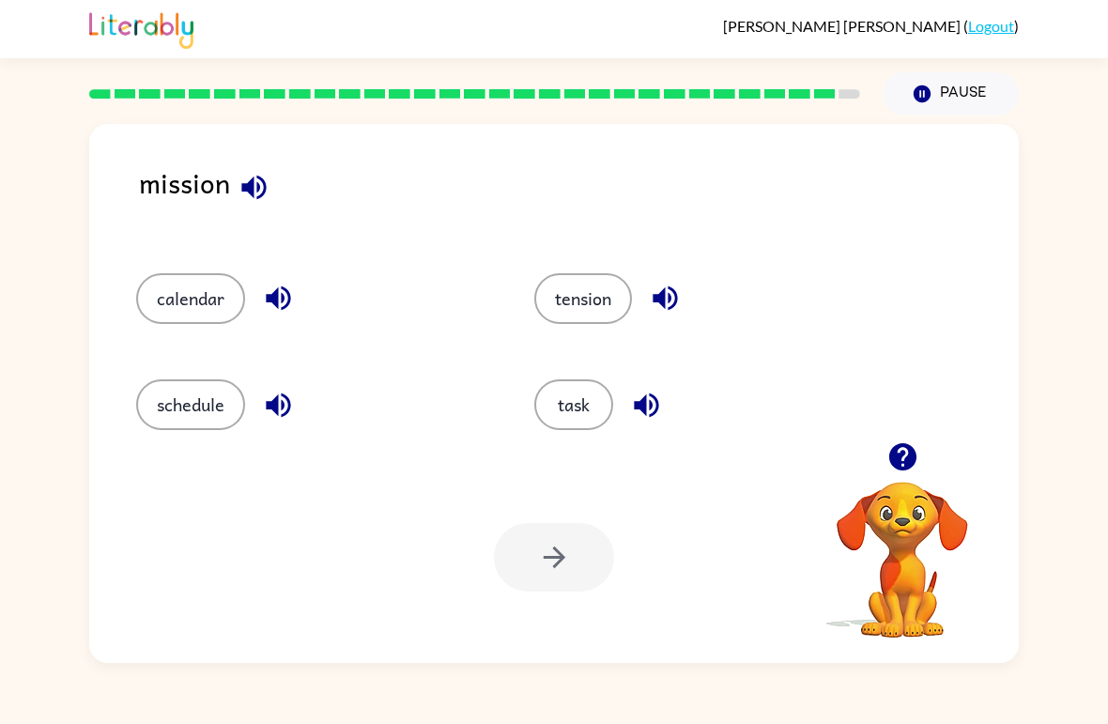
click at [260, 196] on icon "button" at bounding box center [253, 187] width 24 height 24
click at [194, 407] on button "schedule" at bounding box center [190, 404] width 109 height 51
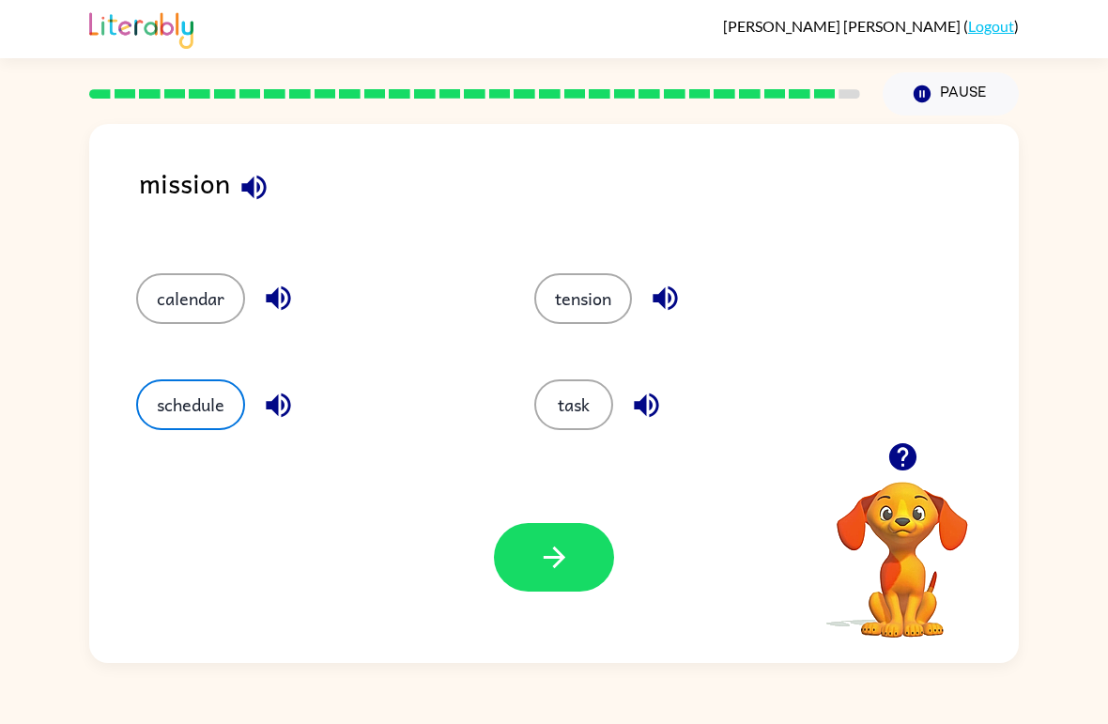
click at [222, 296] on button "calendar" at bounding box center [190, 298] width 109 height 51
click at [535, 558] on button "button" at bounding box center [554, 557] width 120 height 69
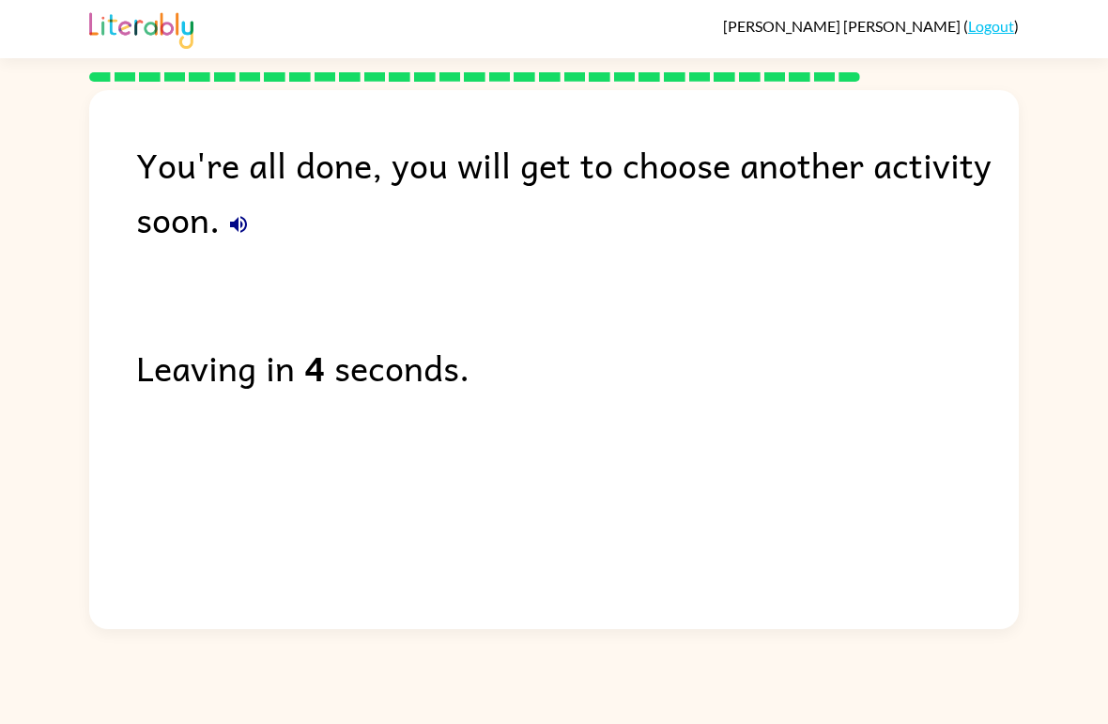
click at [543, 543] on div "You're all done, you will get to choose another activity soon. Leaving in 4 sec…" at bounding box center [553, 354] width 929 height 529
click at [543, 586] on div "You're all done, you will get to choose another activity soon. Leaving in 4 sec…" at bounding box center [553, 354] width 929 height 529
